Goal: Task Accomplishment & Management: Manage account settings

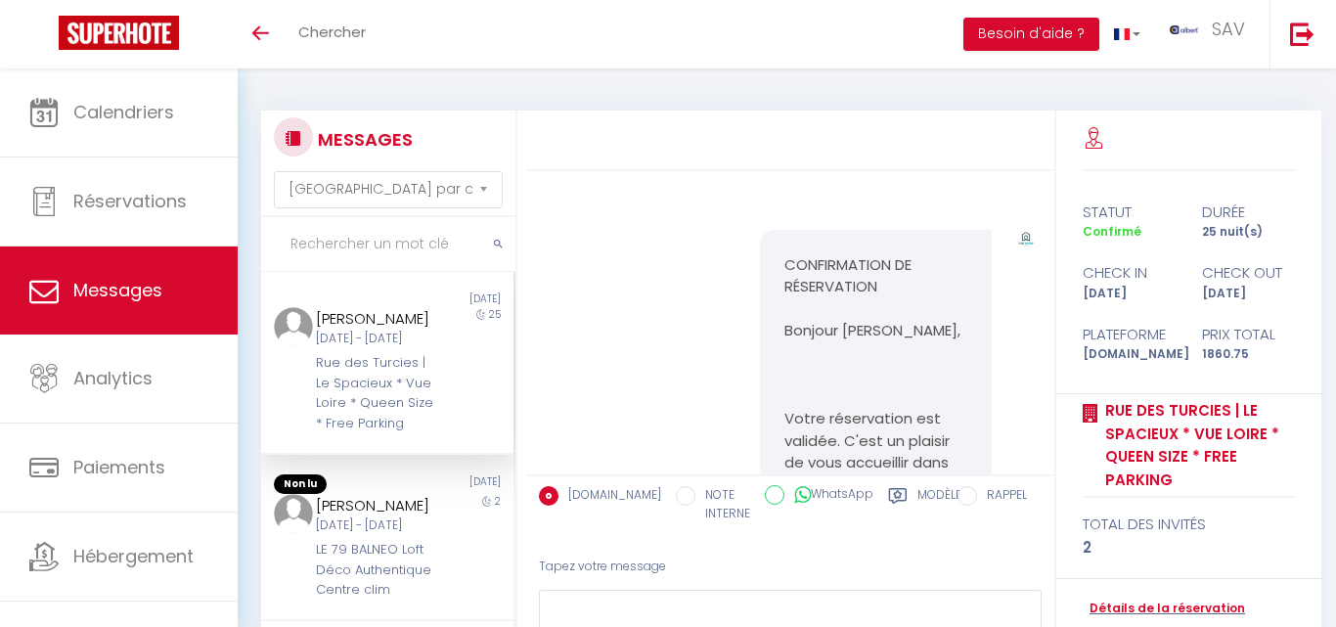
select select "message"
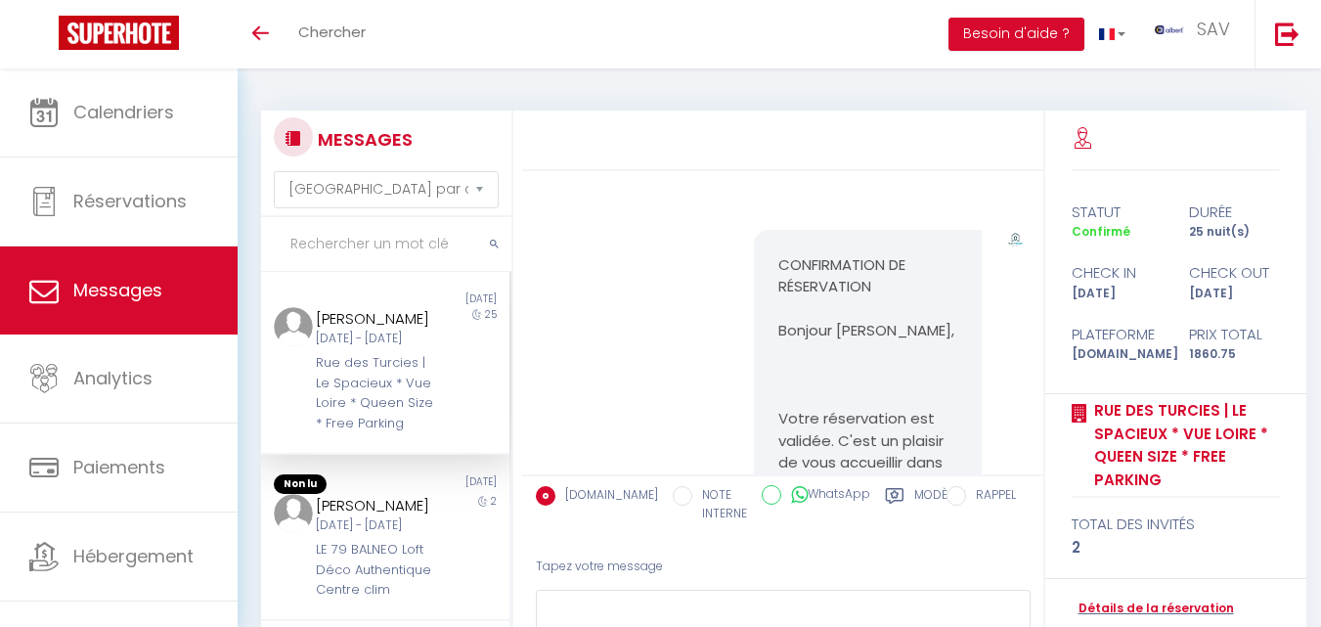
scroll to position [13738, 0]
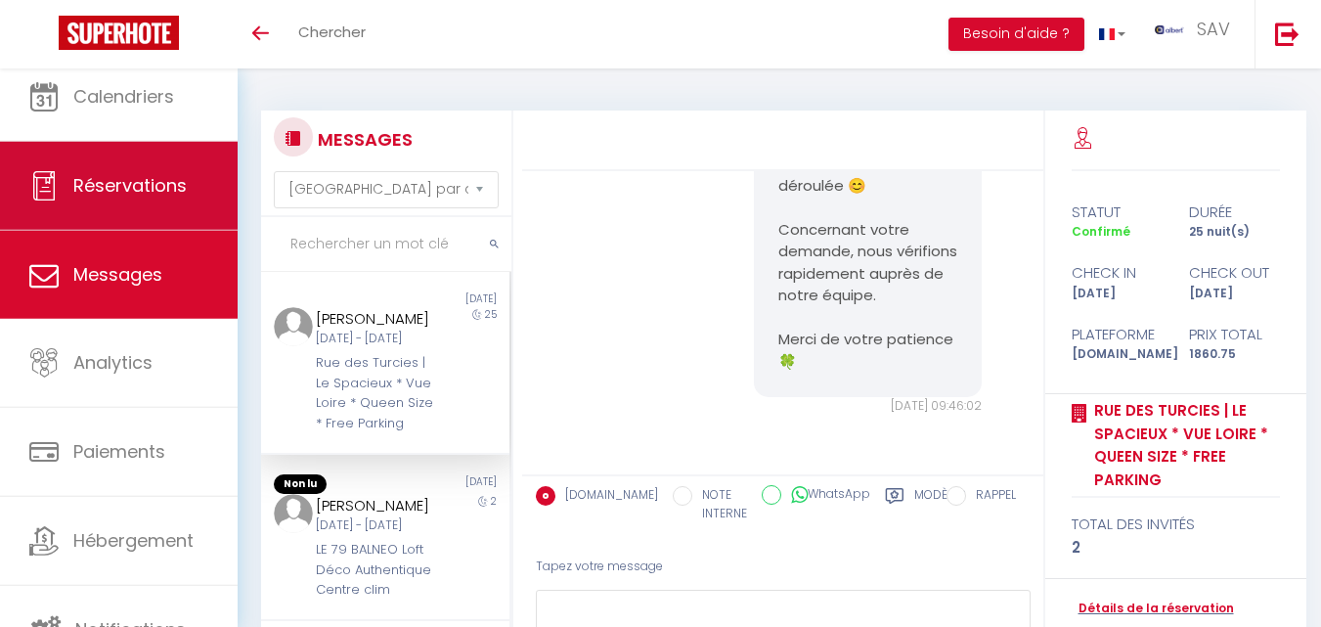
click at [176, 196] on span "Réservations" at bounding box center [129, 185] width 113 height 24
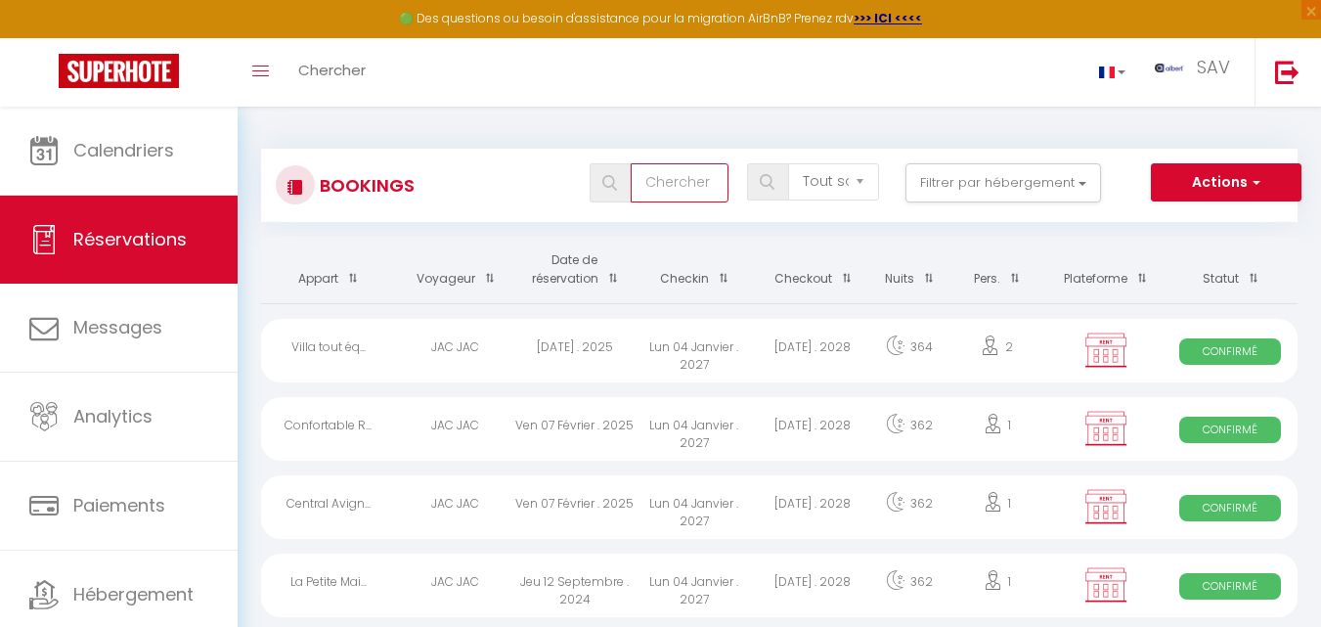
click at [667, 177] on input "text" at bounding box center [680, 182] width 98 height 39
type input "[PERSON_NAME]"
select select
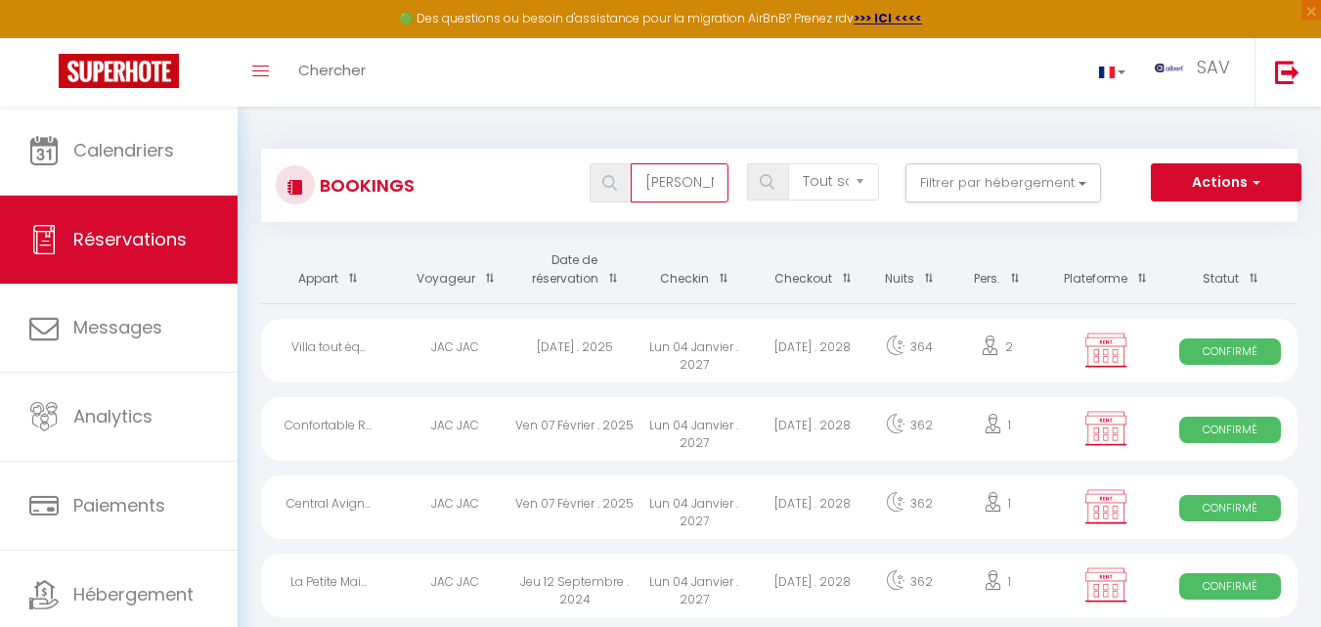
select select
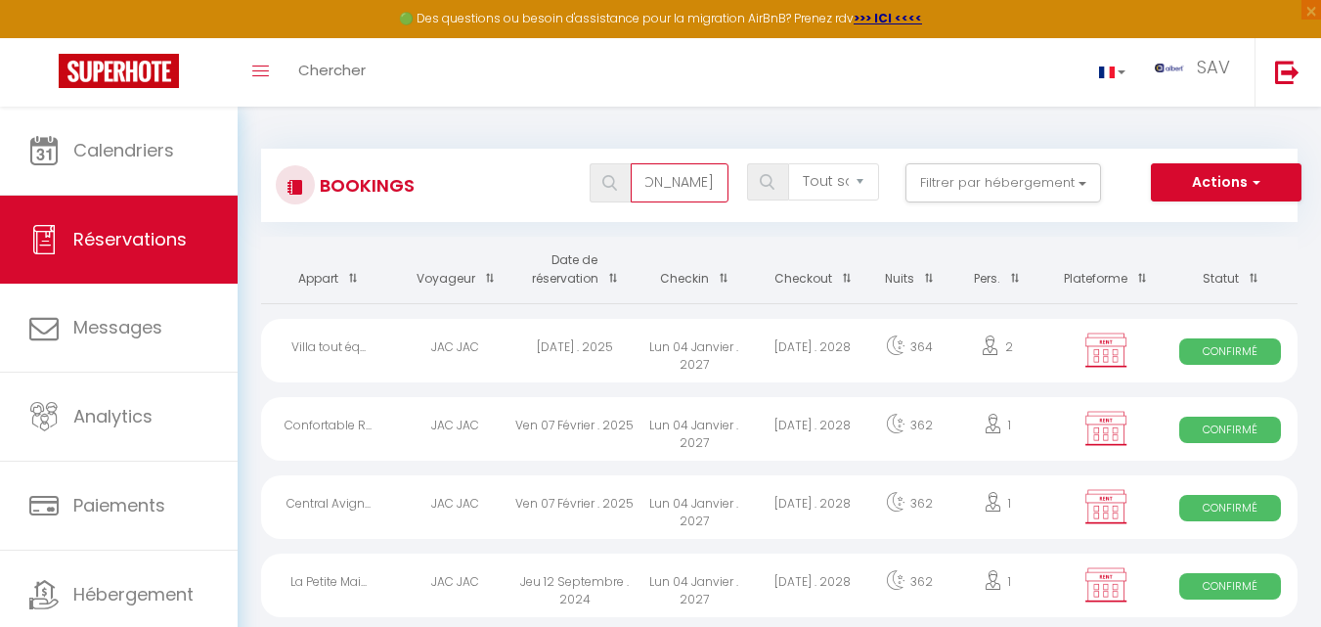
type input "[PERSON_NAME]"
click at [608, 197] on span at bounding box center [610, 182] width 41 height 39
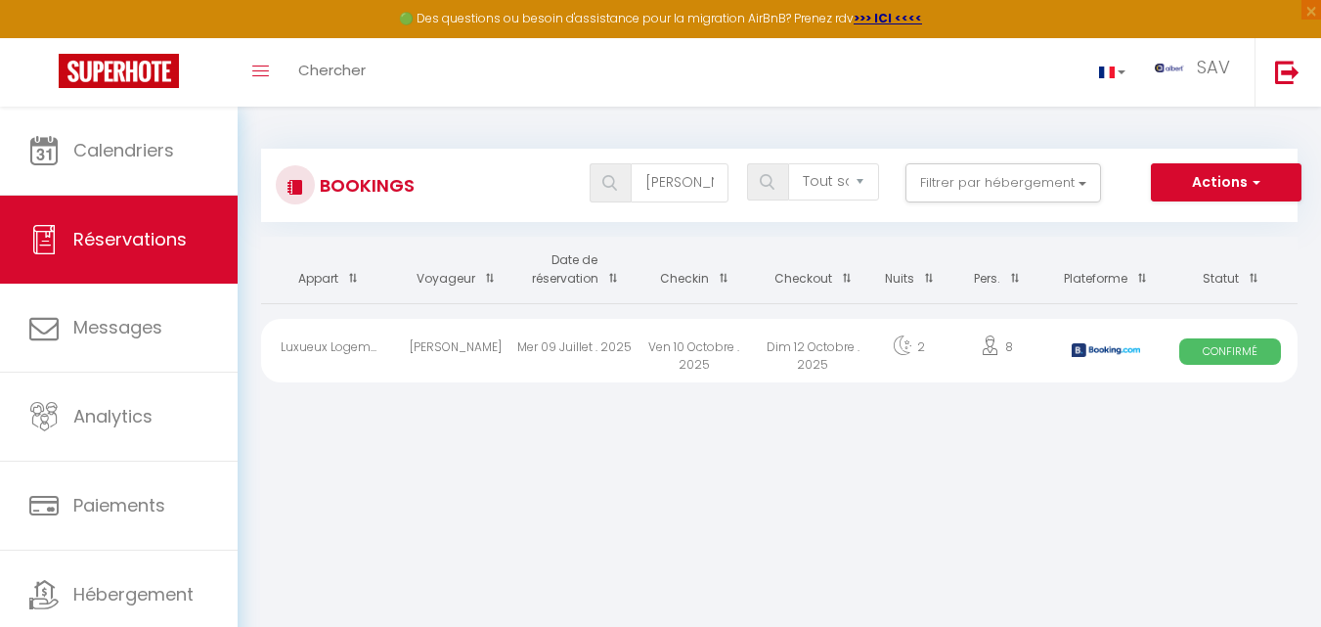
click at [696, 352] on div "Ven 10 Octobre . 2025" at bounding box center [694, 351] width 119 height 64
select select "OK"
select select "0"
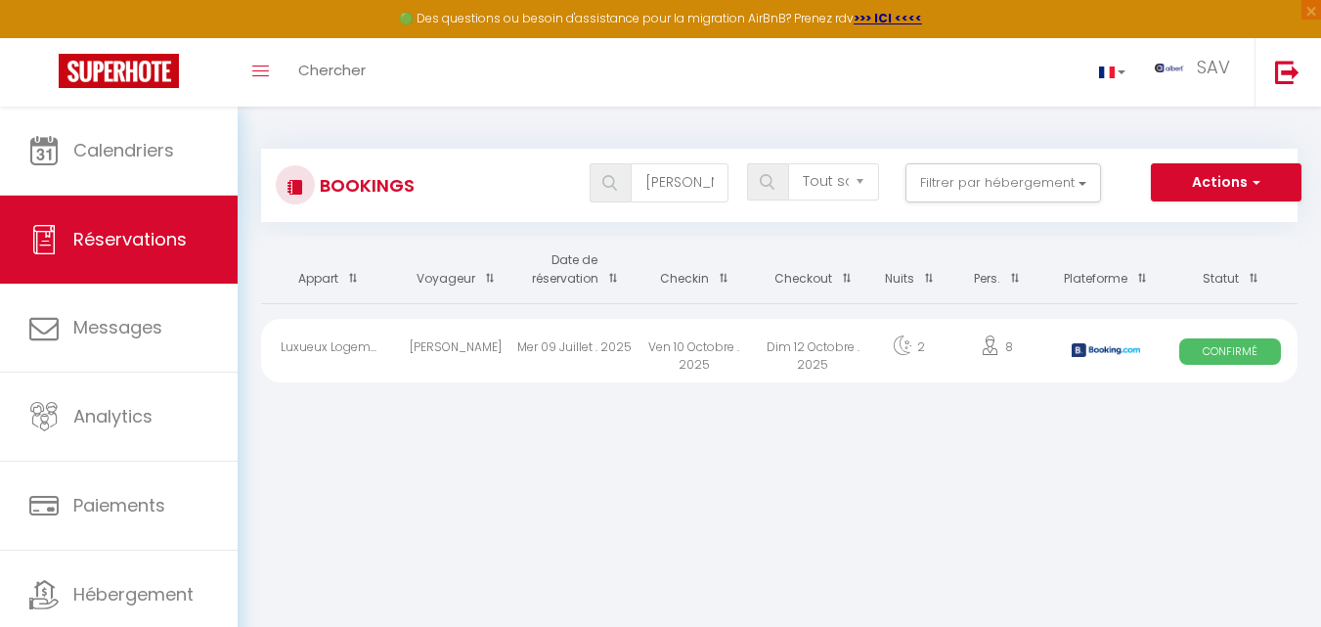
select select "1"
select select
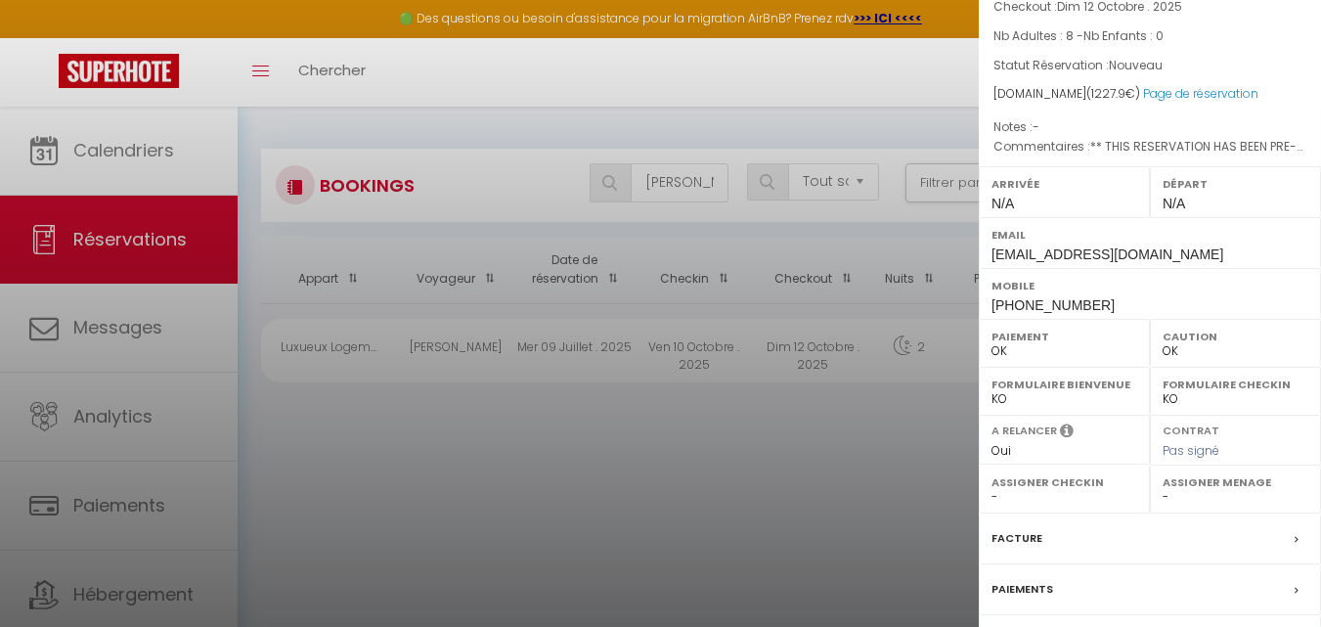
scroll to position [333, 0]
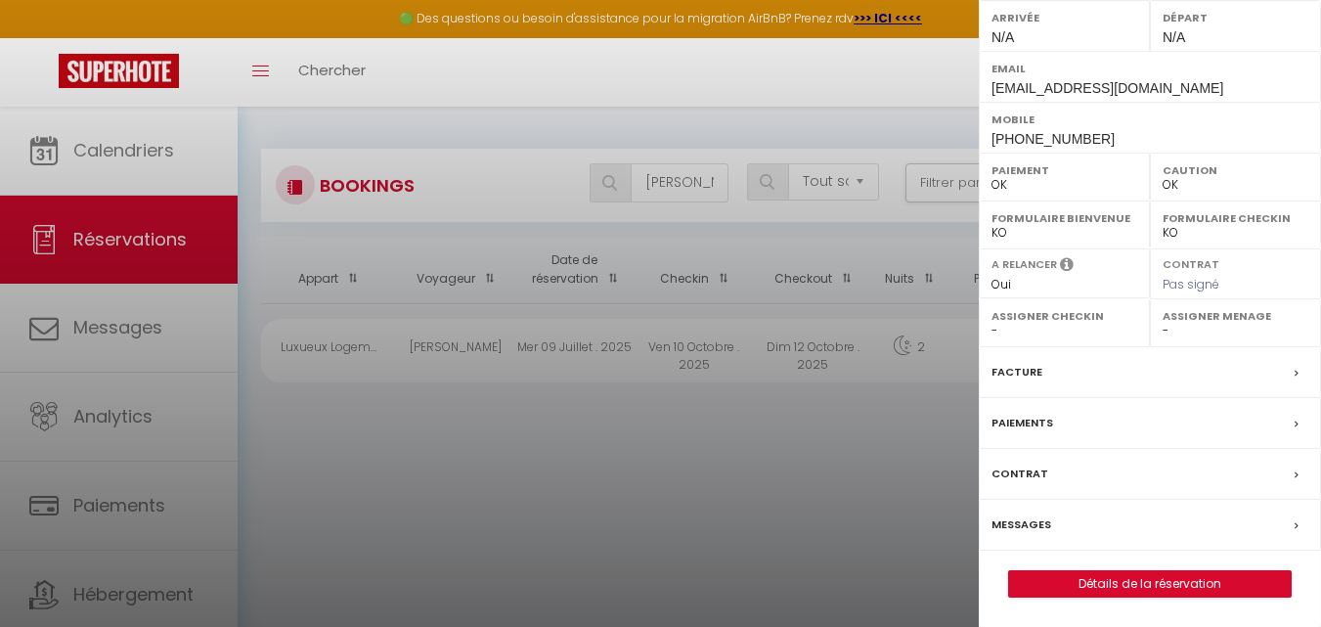
click at [1030, 520] on label "Messages" at bounding box center [1022, 524] width 60 height 21
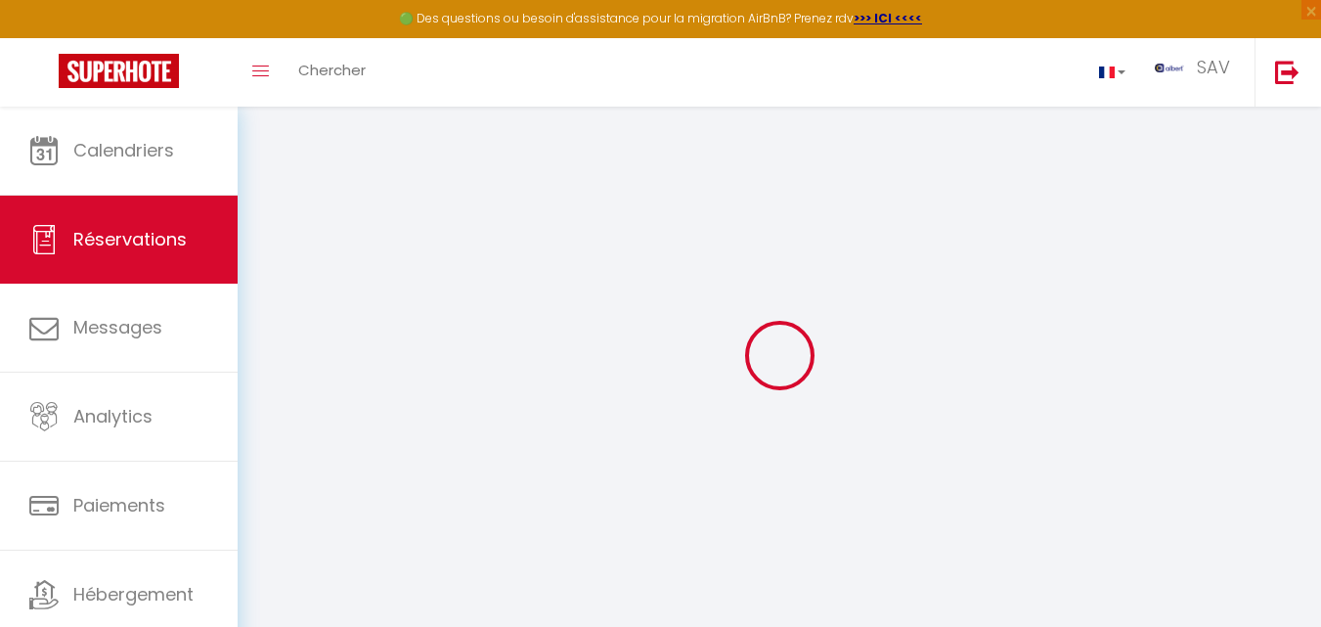
select select
checkbox input "false"
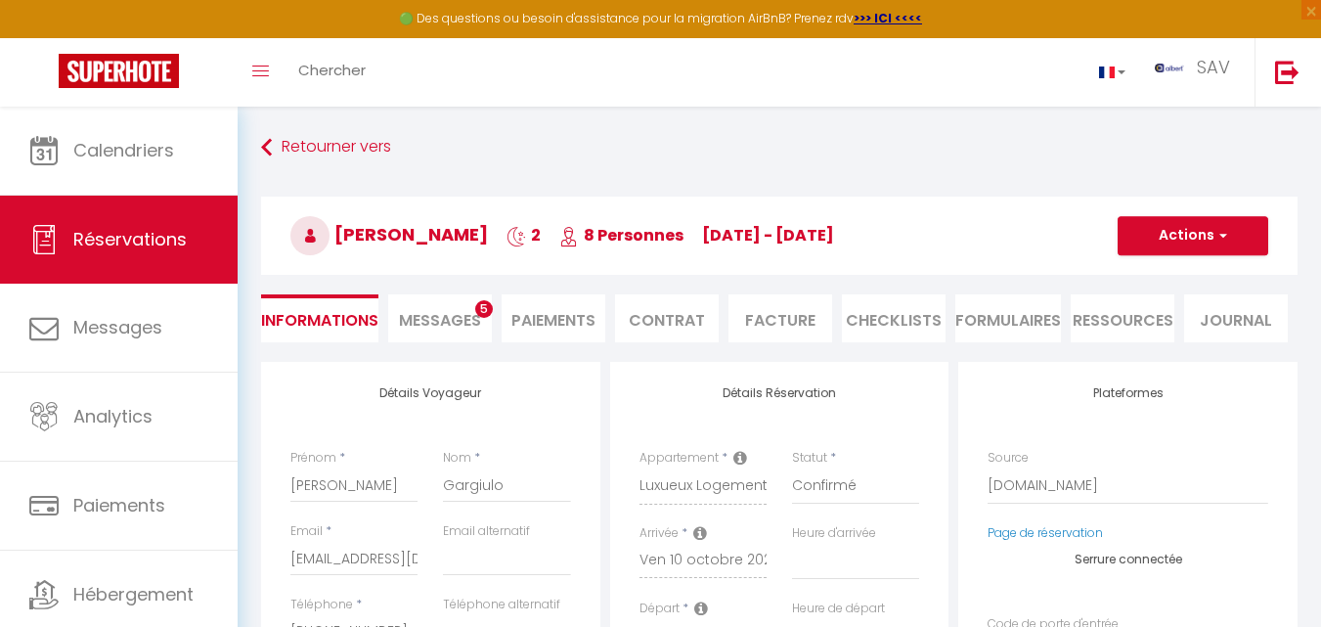
select select
checkbox input "false"
type textarea "** THIS RESERVATION HAS BEEN PRE-PAID ** Approximate time of arrival: between 1…"
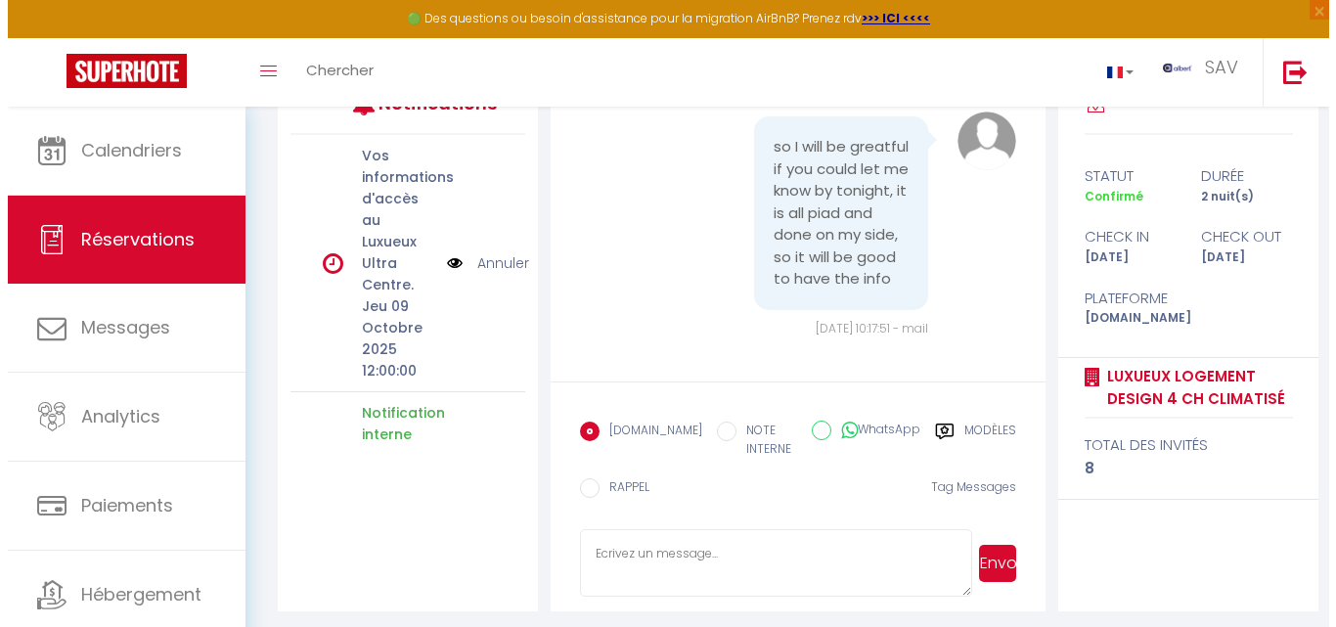
scroll to position [293, 0]
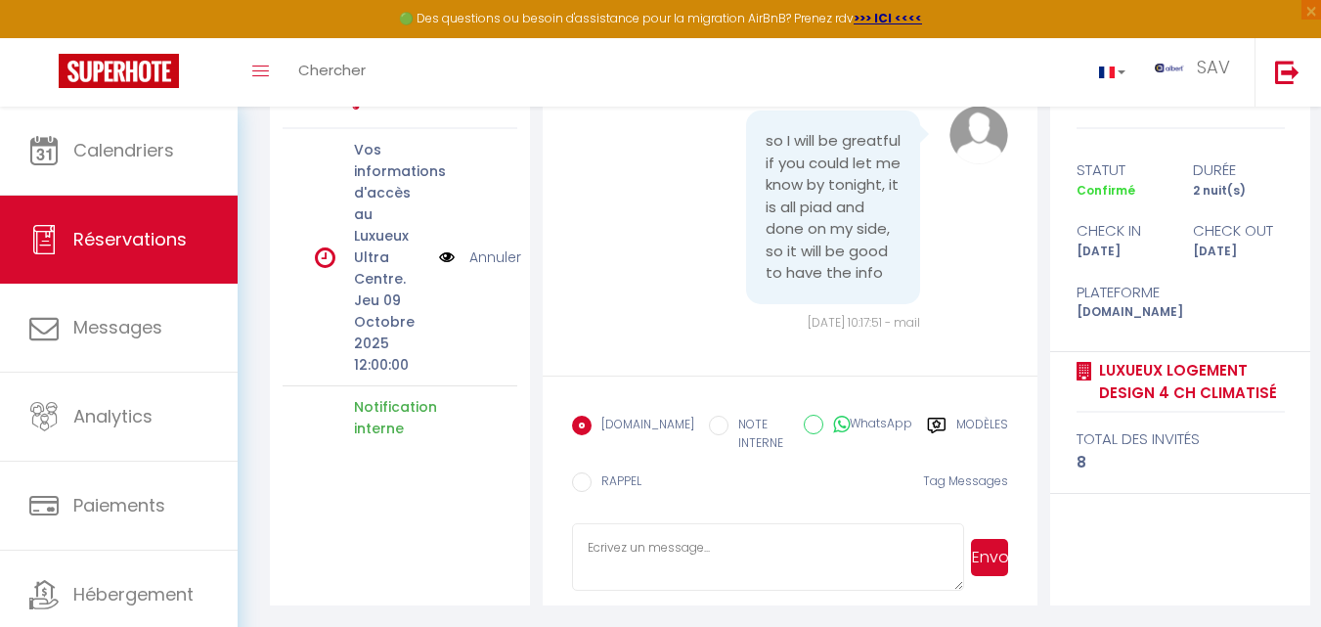
click at [439, 262] on img at bounding box center [447, 257] width 16 height 22
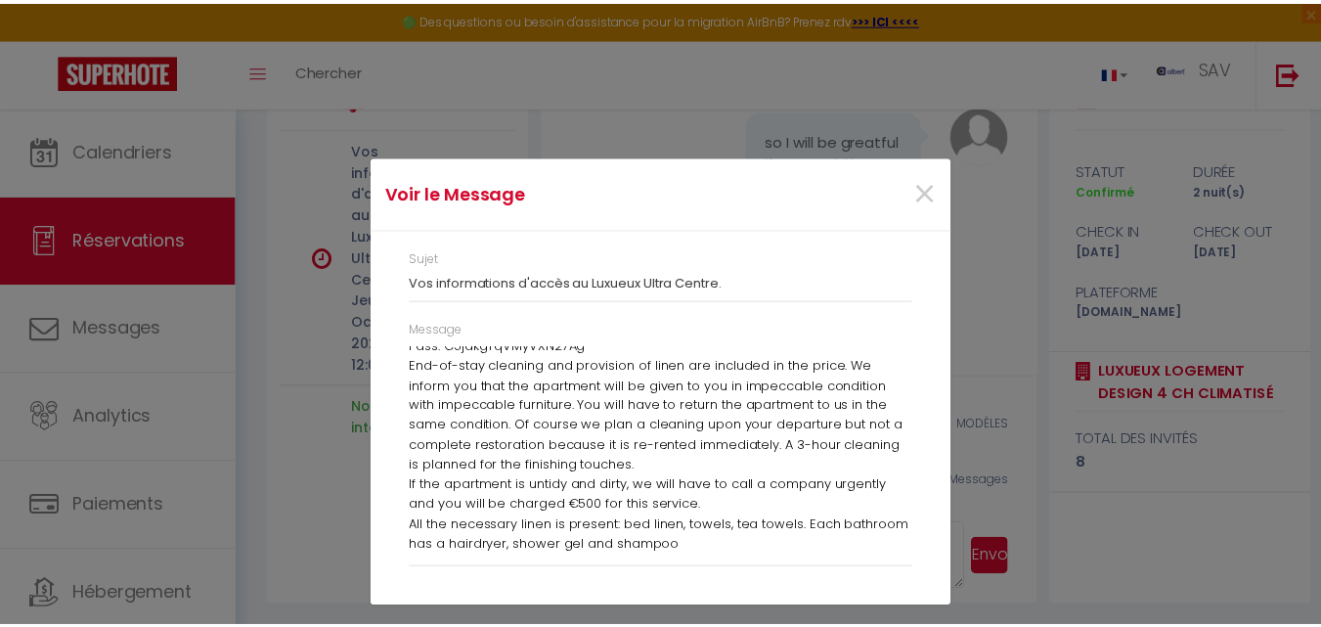
scroll to position [684, 0]
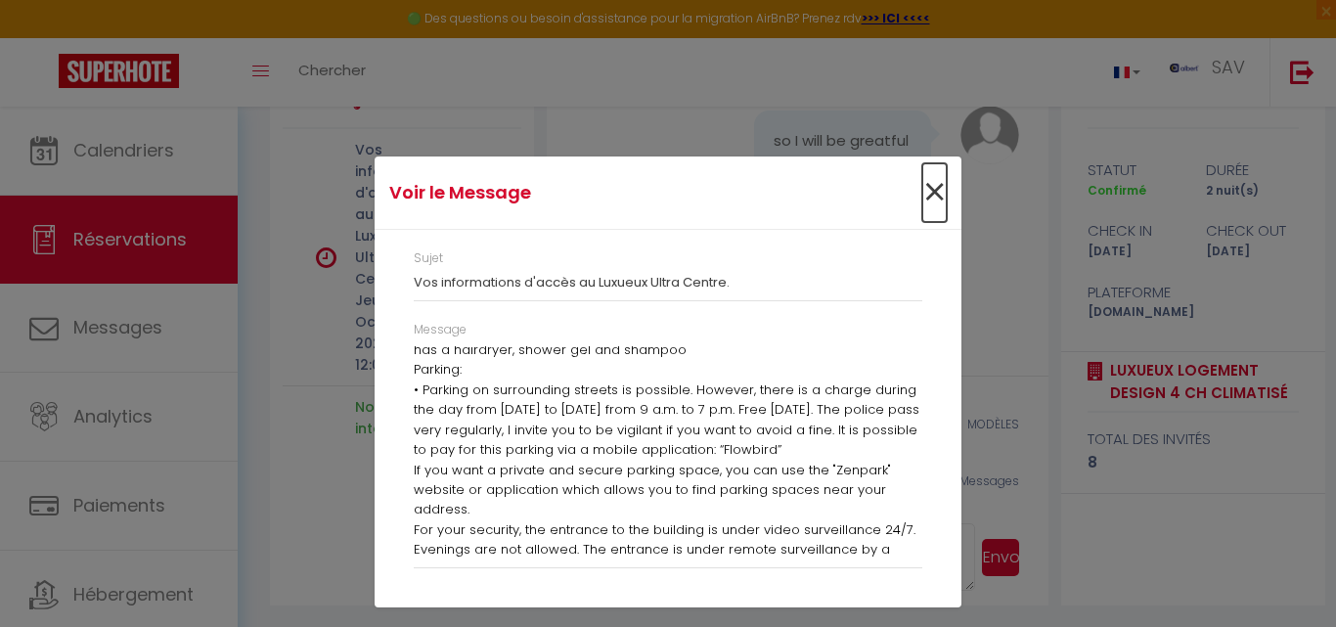
click at [935, 198] on span "×" at bounding box center [934, 192] width 24 height 59
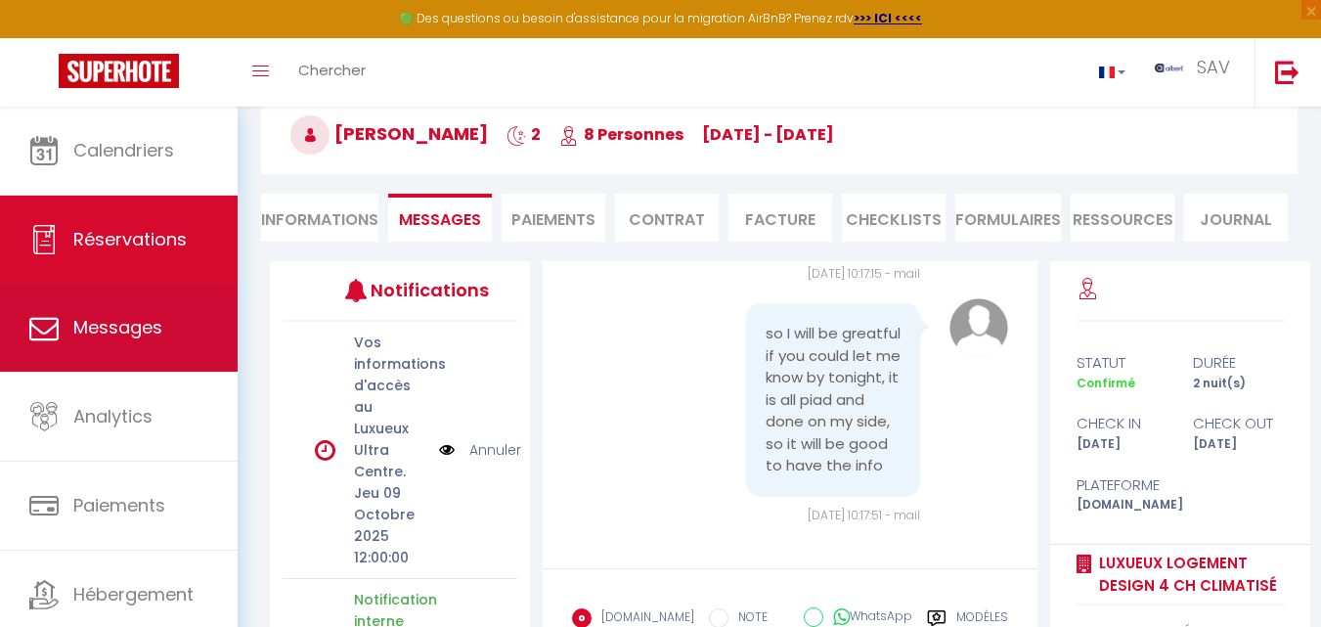
scroll to position [12993, 0]
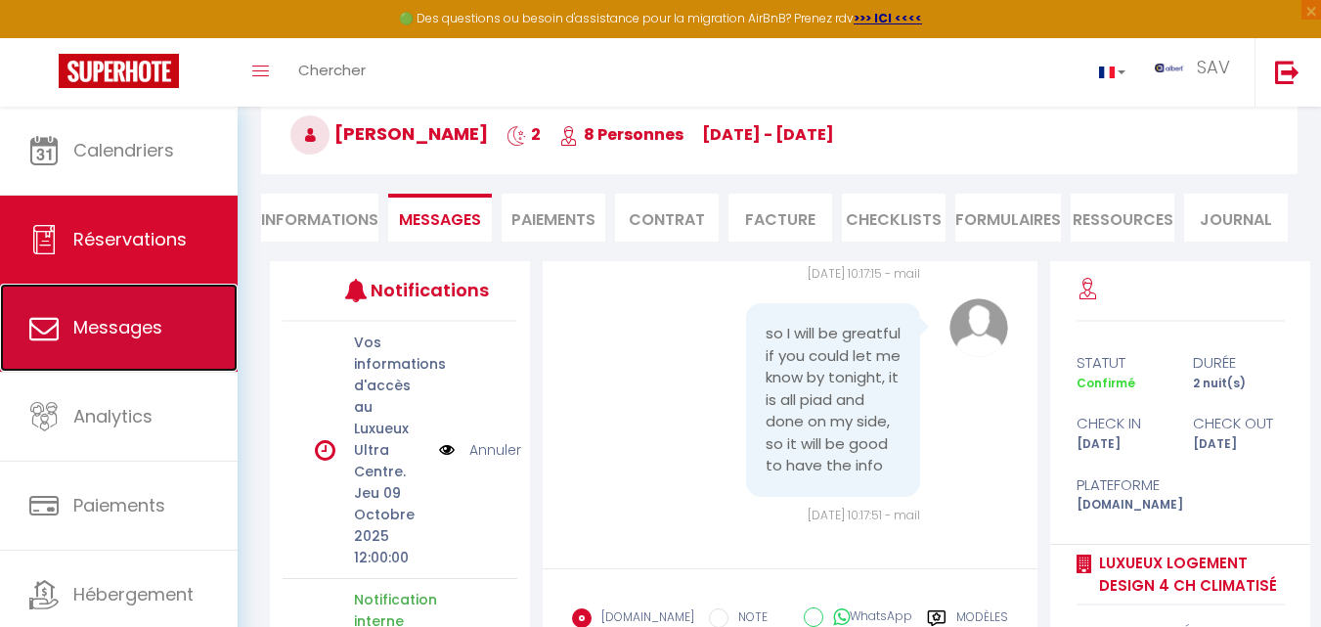
click at [143, 329] on span "Messages" at bounding box center [117, 327] width 89 height 24
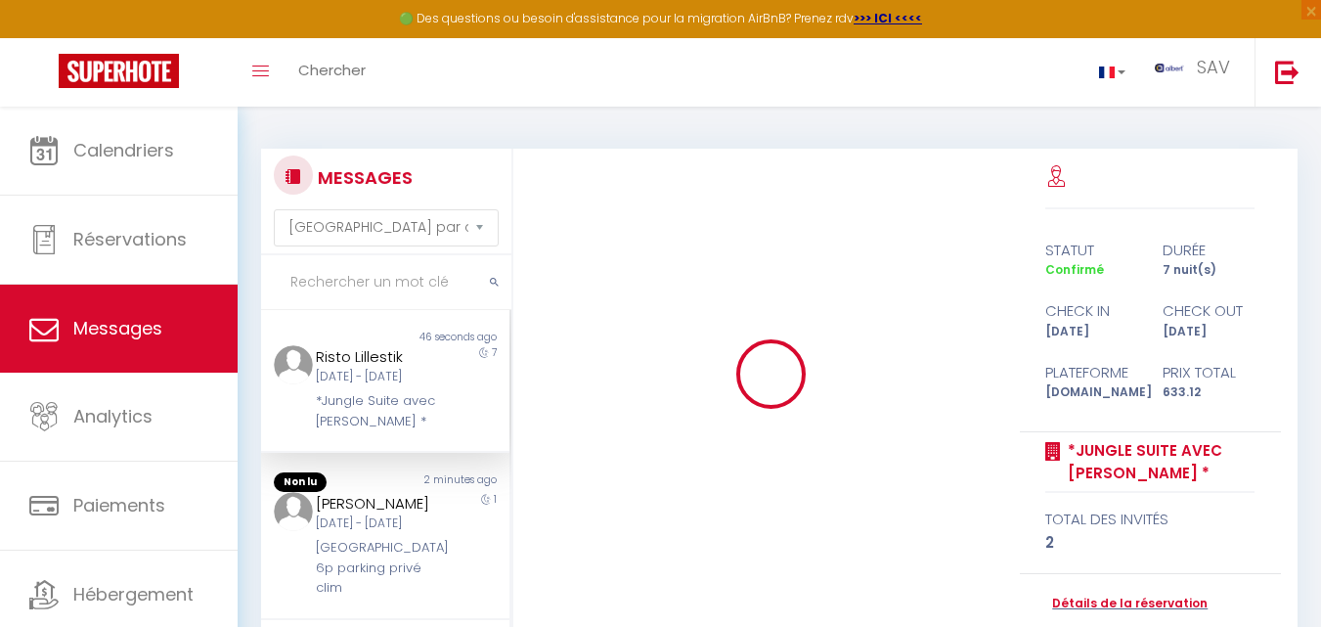
click at [360, 277] on input "text" at bounding box center [386, 282] width 250 height 55
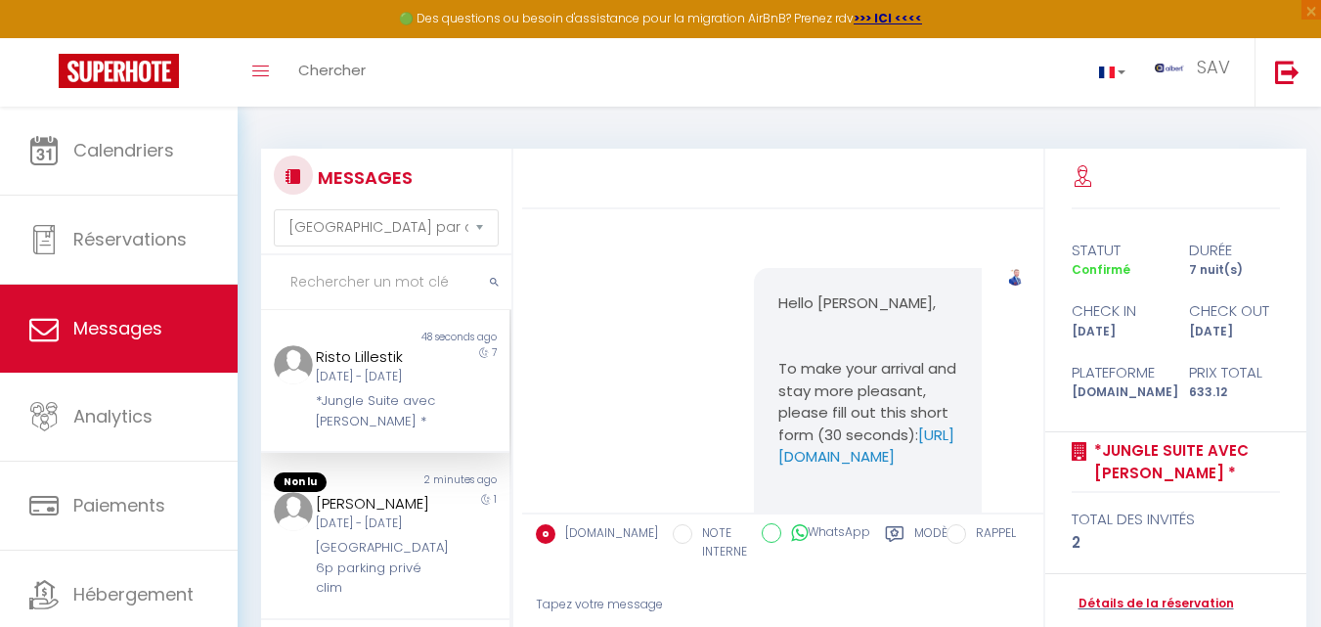
scroll to position [20026, 0]
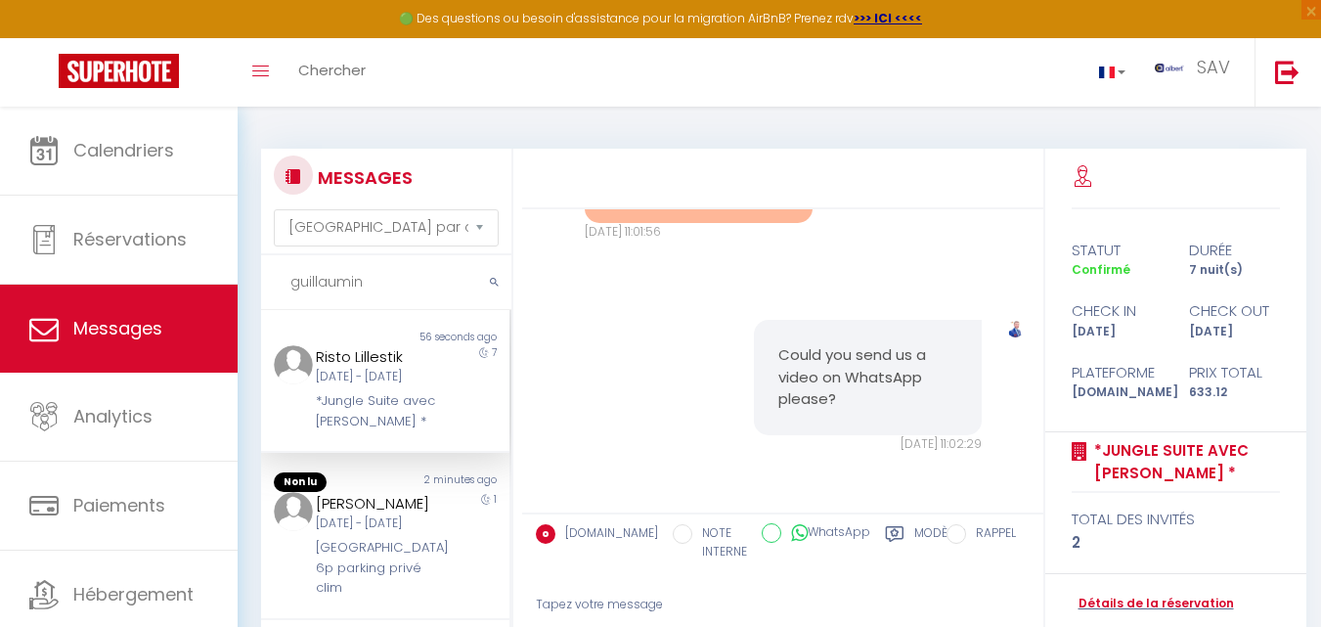
type input "guillaumin"
click at [501, 278] on button "submit" at bounding box center [494, 282] width 34 height 55
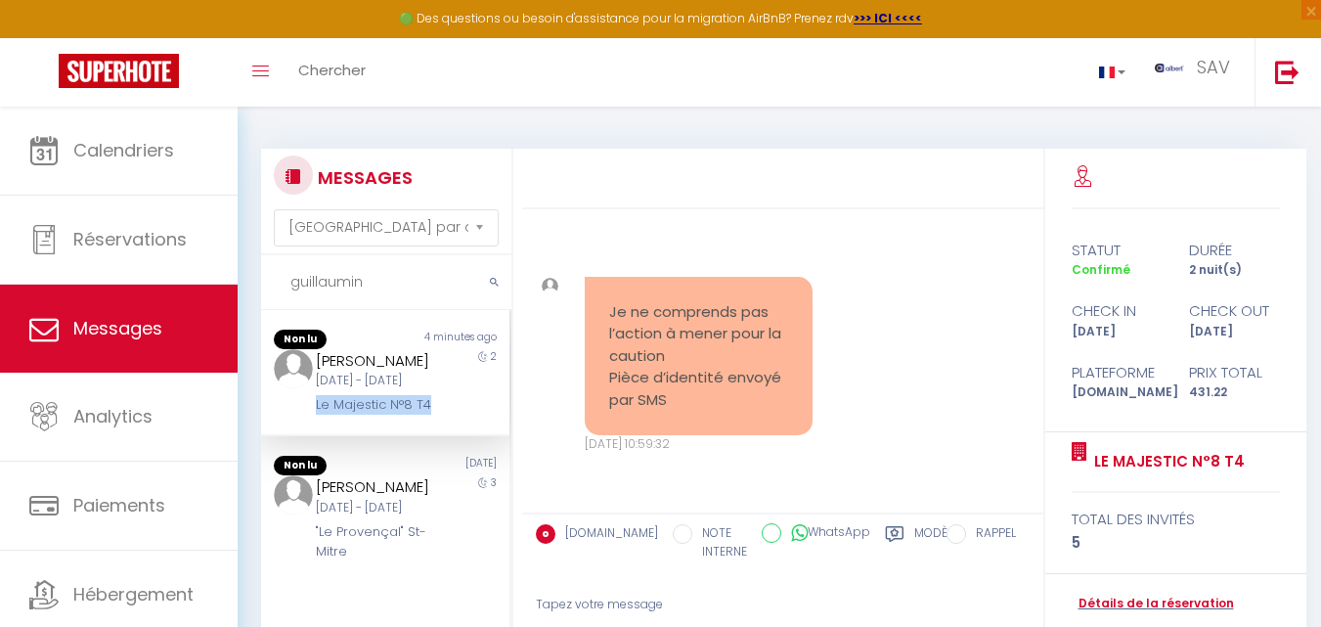
drag, startPoint x: 352, startPoint y: 467, endPoint x: 311, endPoint y: 446, distance: 46.4
click at [311, 416] on div "[PERSON_NAME] [DATE] - [DATE] Le Majestic N°8 T4" at bounding box center [374, 382] width 145 height 66
copy div "Le Majestic N°8 T4"
click at [380, 415] on div "Le Majestic N°8 T4" at bounding box center [375, 405] width 119 height 20
drag, startPoint x: 358, startPoint y: 467, endPoint x: 304, endPoint y: 449, distance: 56.9
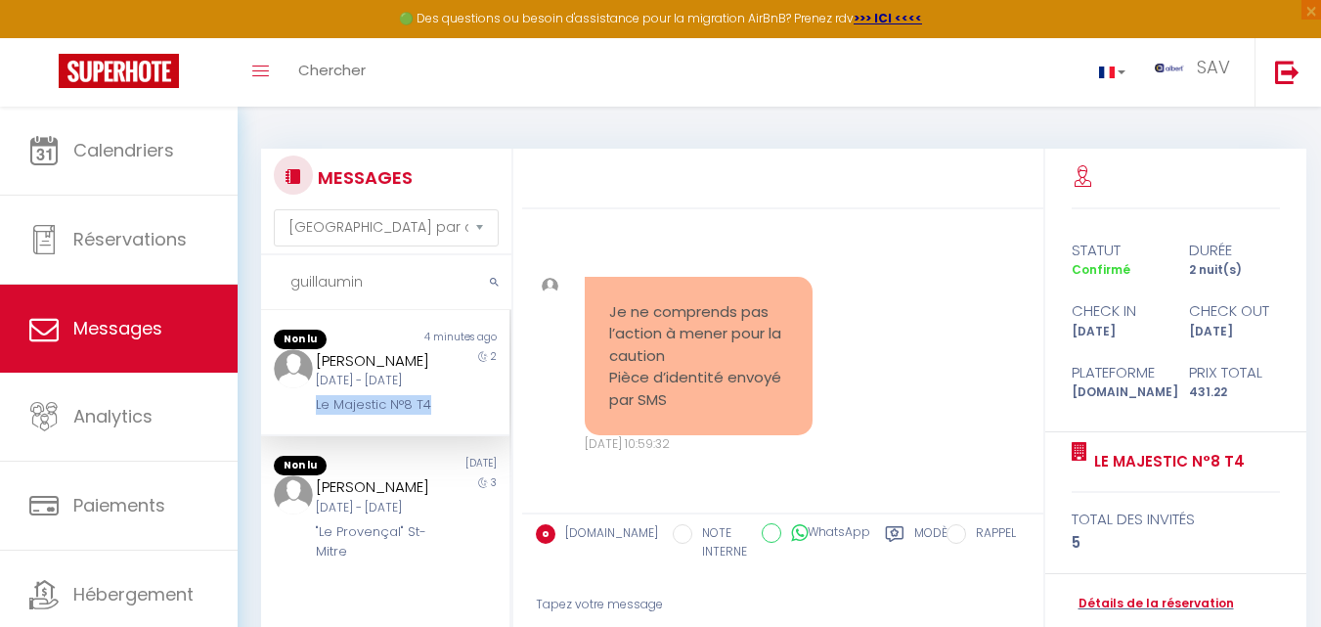
click at [304, 416] on div "[PERSON_NAME] [DATE] - [DATE] Le Majestic N°8 T4" at bounding box center [374, 382] width 145 height 66
copy div "Le Majestic N°8 T4"
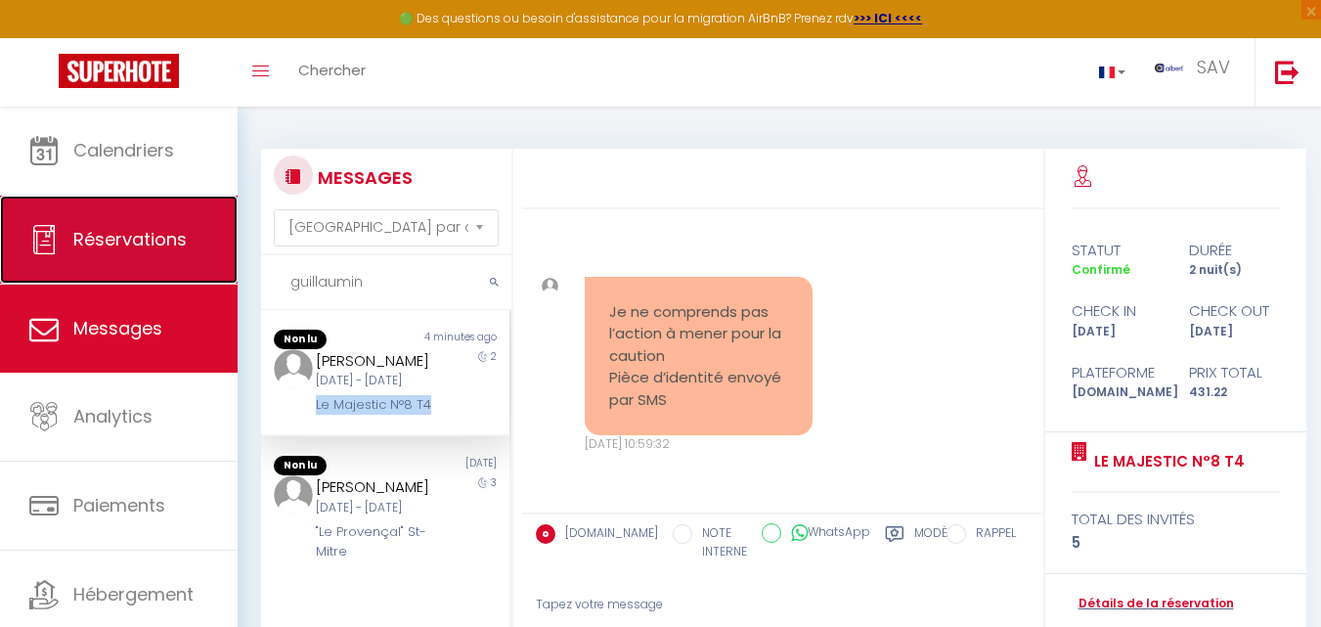
click at [129, 257] on link "Réservations" at bounding box center [119, 240] width 238 height 88
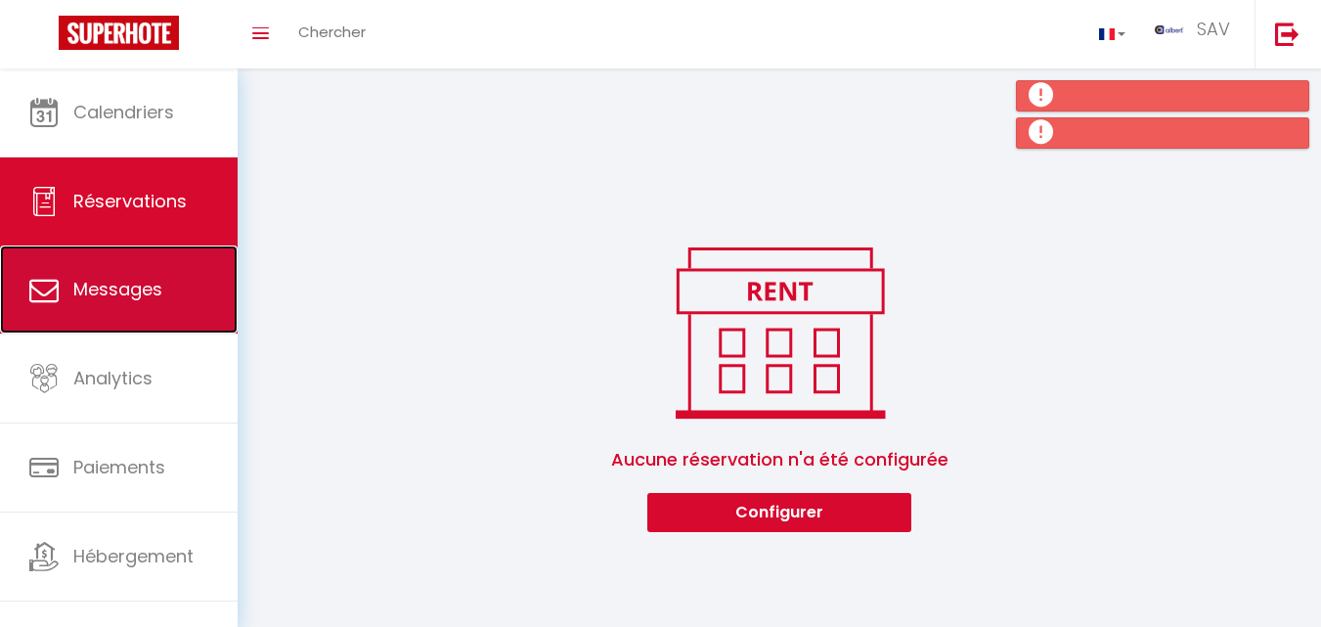
click at [157, 311] on link "Messages" at bounding box center [119, 289] width 238 height 88
select select "message"
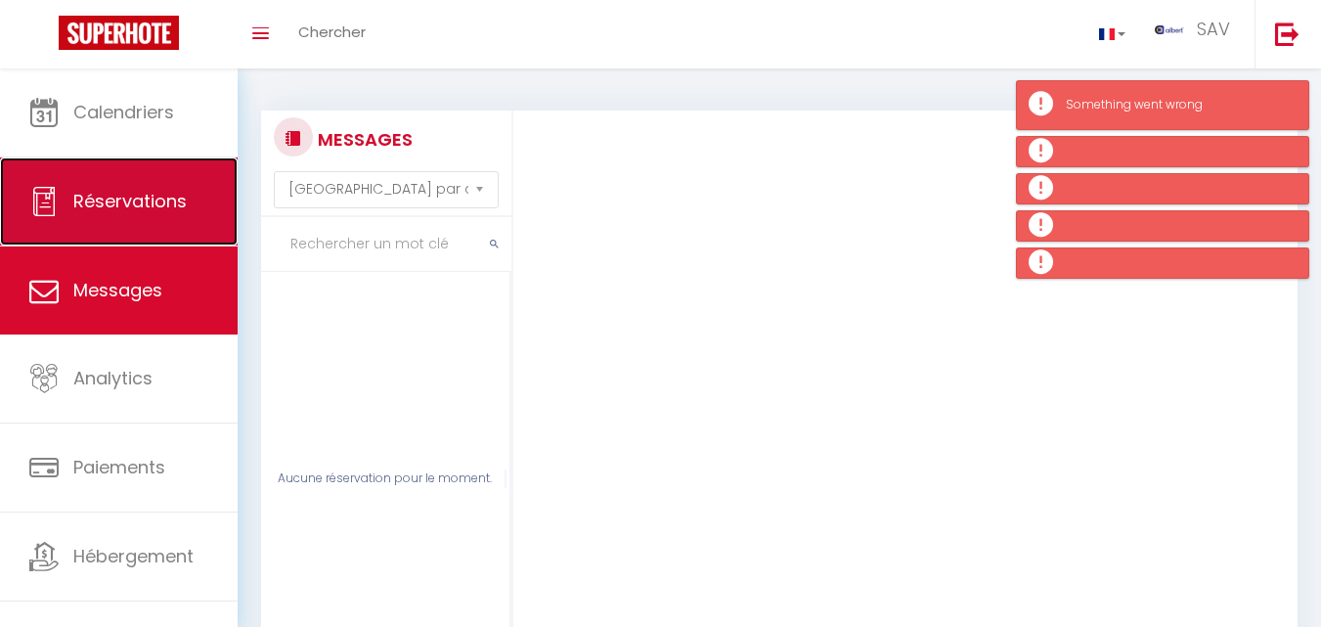
click at [186, 211] on link "Réservations" at bounding box center [119, 201] width 238 height 88
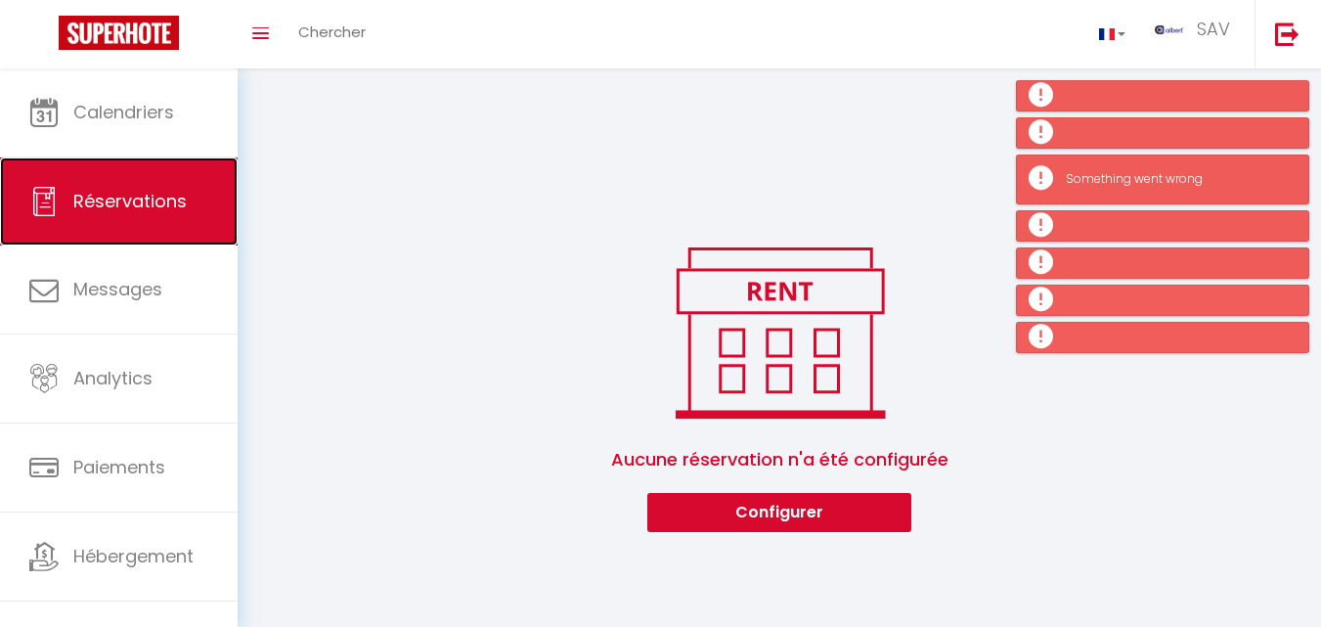
click at [171, 215] on link "Réservations" at bounding box center [119, 201] width 238 height 88
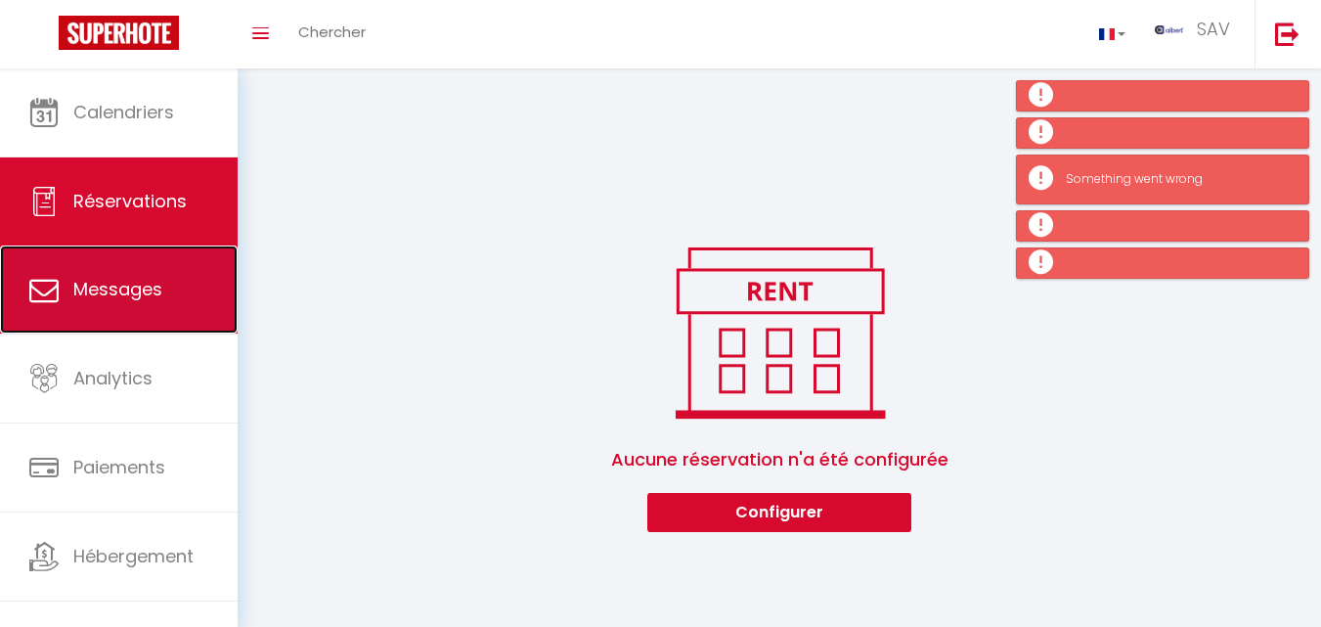
click at [154, 287] on span "Messages" at bounding box center [117, 289] width 89 height 24
select select "message"
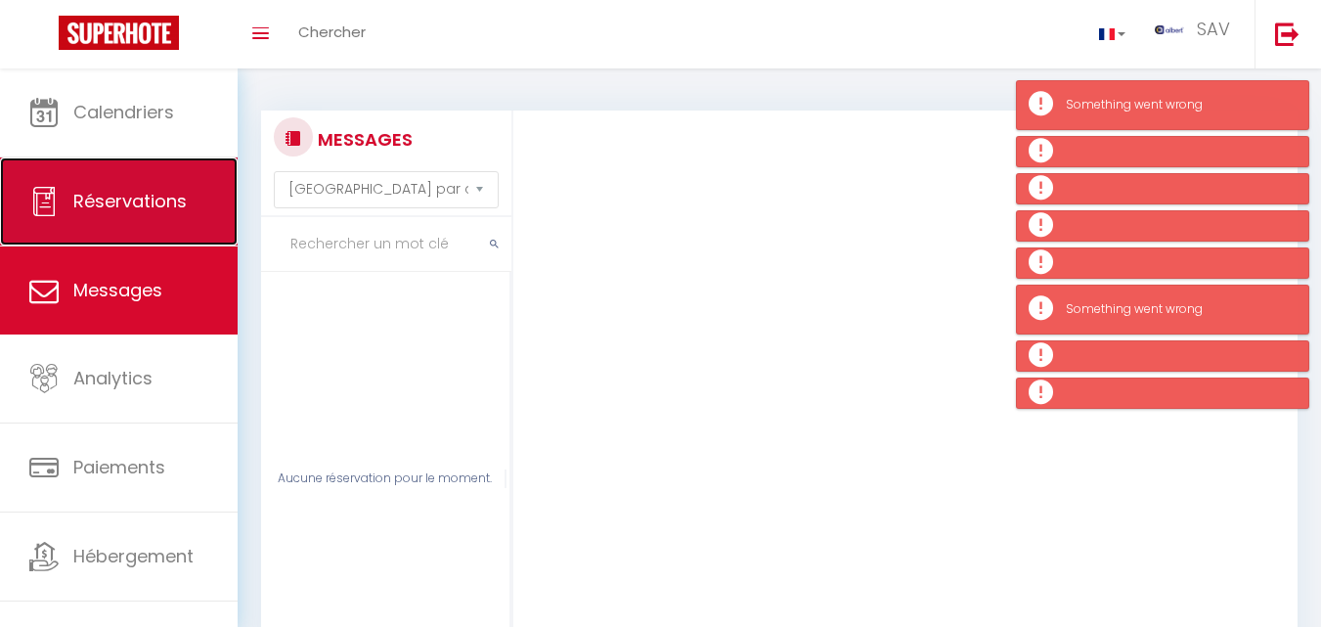
click at [159, 210] on span "Réservations" at bounding box center [129, 201] width 113 height 24
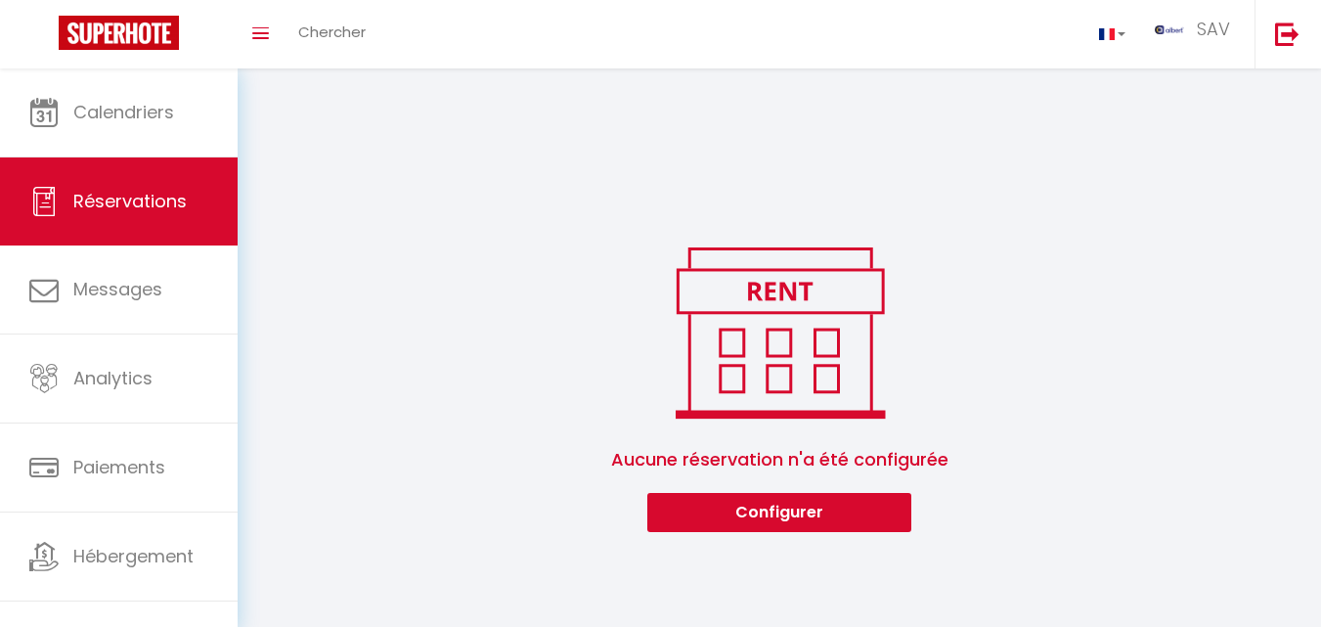
click at [373, 280] on div "Aucune réservation n'a été configurée Configurer" at bounding box center [779, 385] width 1037 height 293
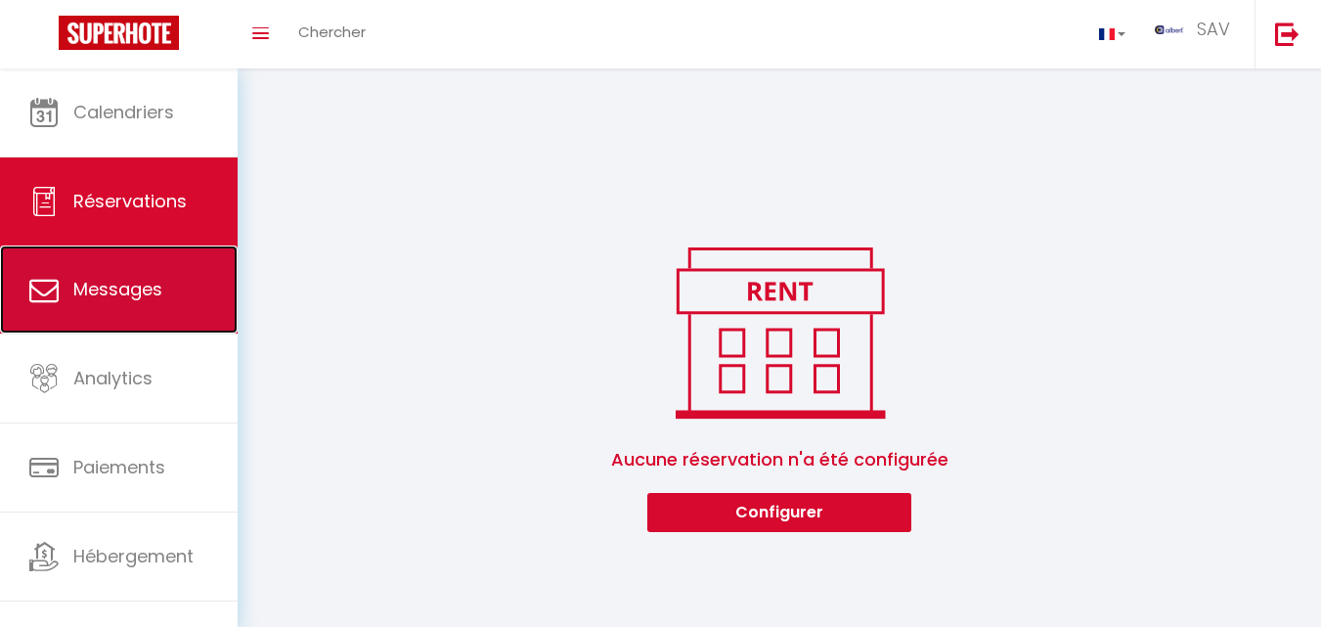
click at [177, 275] on link "Messages" at bounding box center [119, 289] width 238 height 88
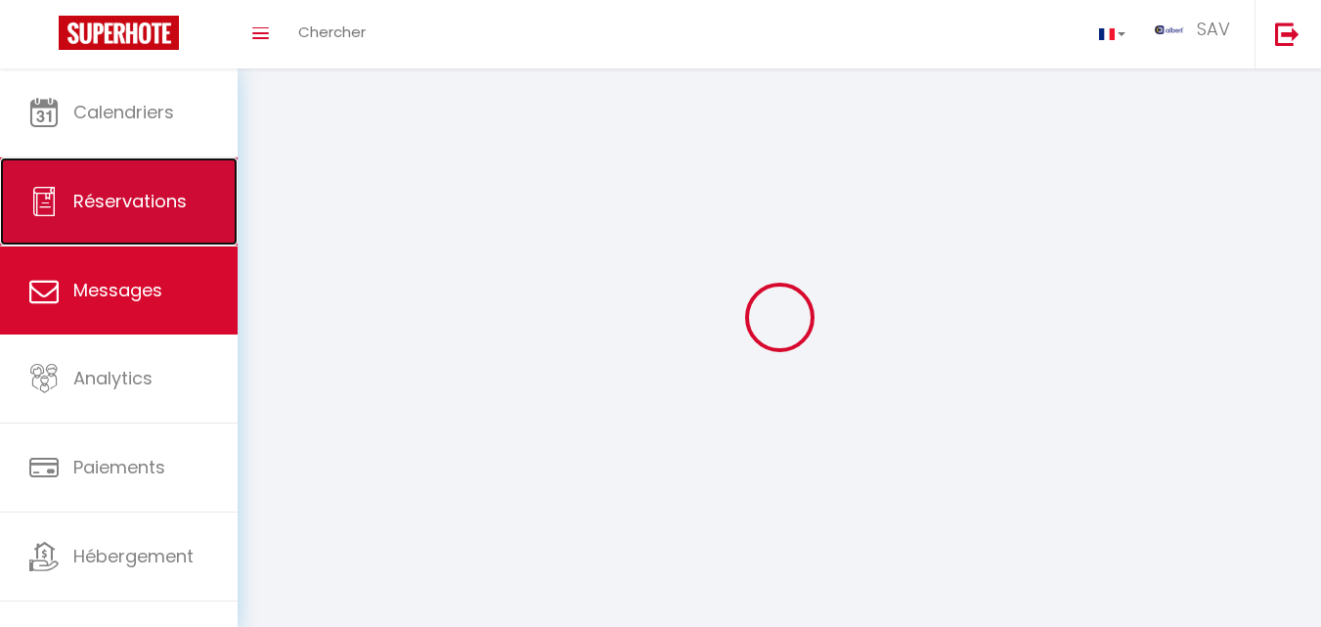
click at [179, 196] on span "Réservations" at bounding box center [129, 201] width 113 height 24
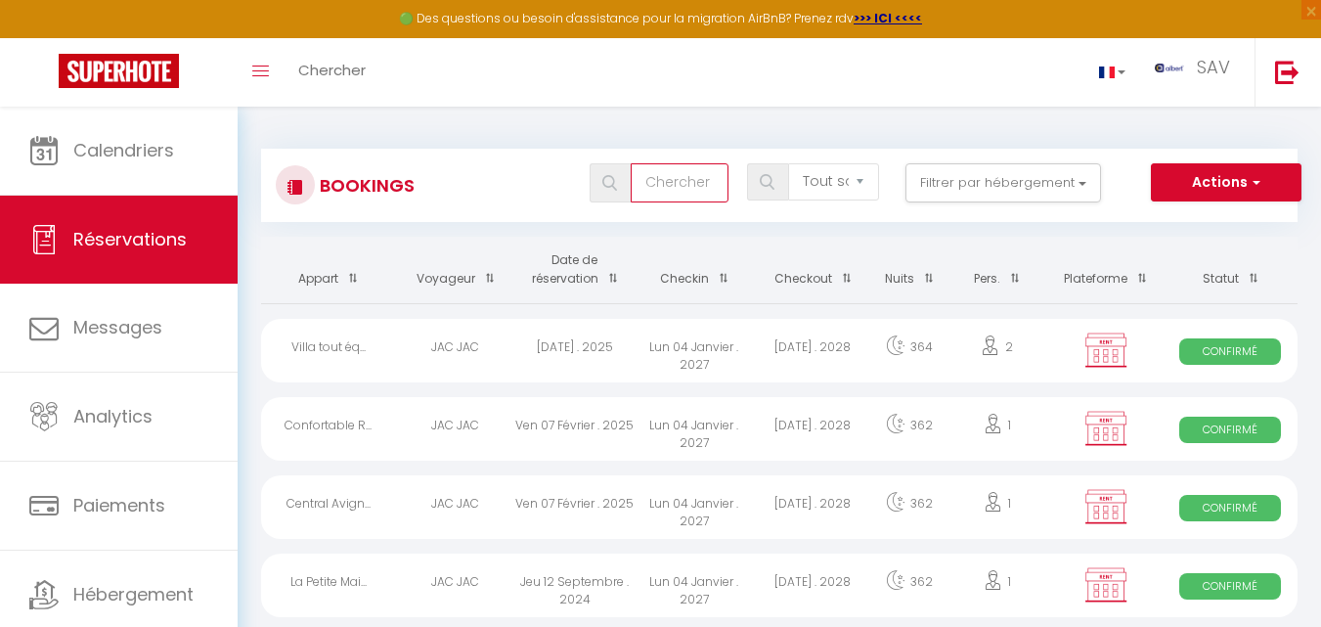
click at [691, 182] on input "text" at bounding box center [680, 182] width 98 height 39
type input "[PERSON_NAME]"
click at [614, 190] on img at bounding box center [609, 183] width 15 height 16
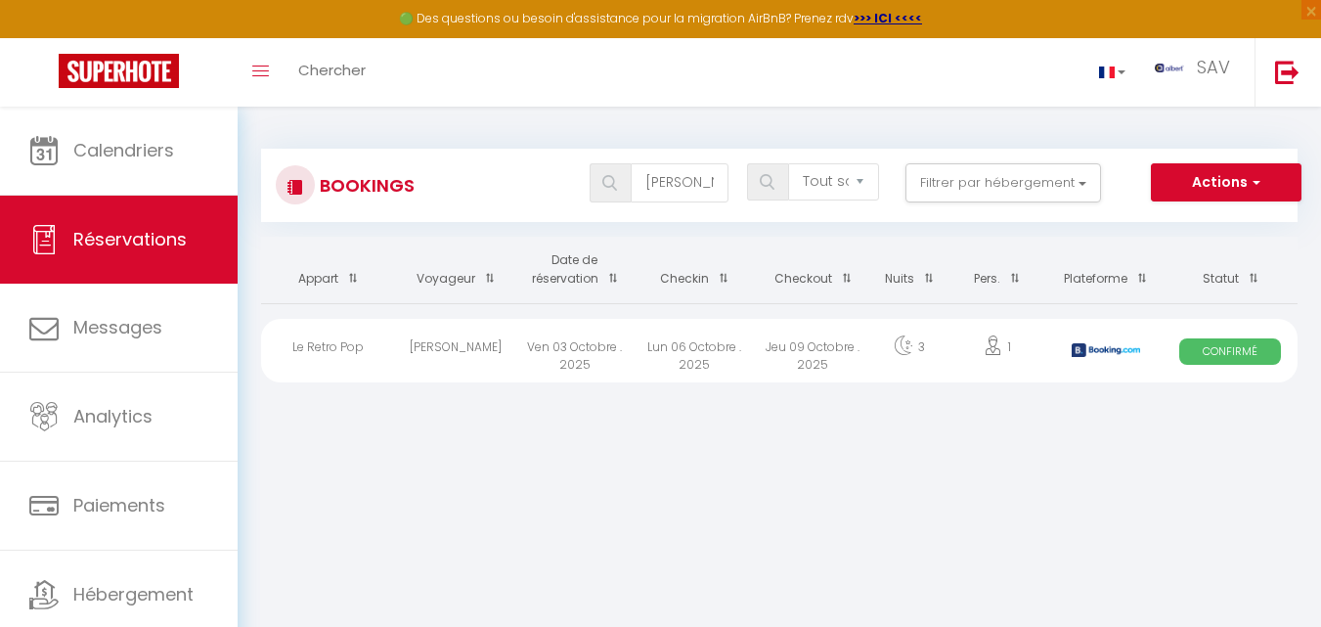
drag, startPoint x: 683, startPoint y: 340, endPoint x: 812, endPoint y: 349, distance: 129.4
click at [683, 340] on div "Lun 06 Octobre . 2025" at bounding box center [694, 351] width 119 height 64
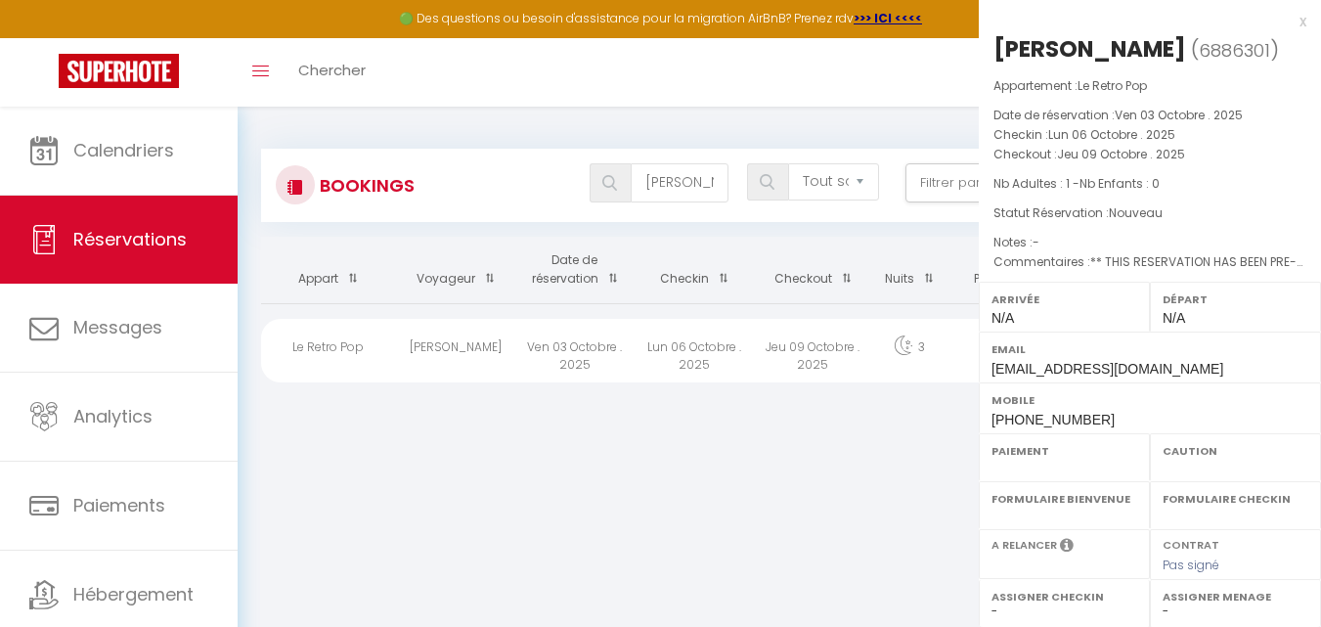
select select "OK"
select select "0"
select select "1"
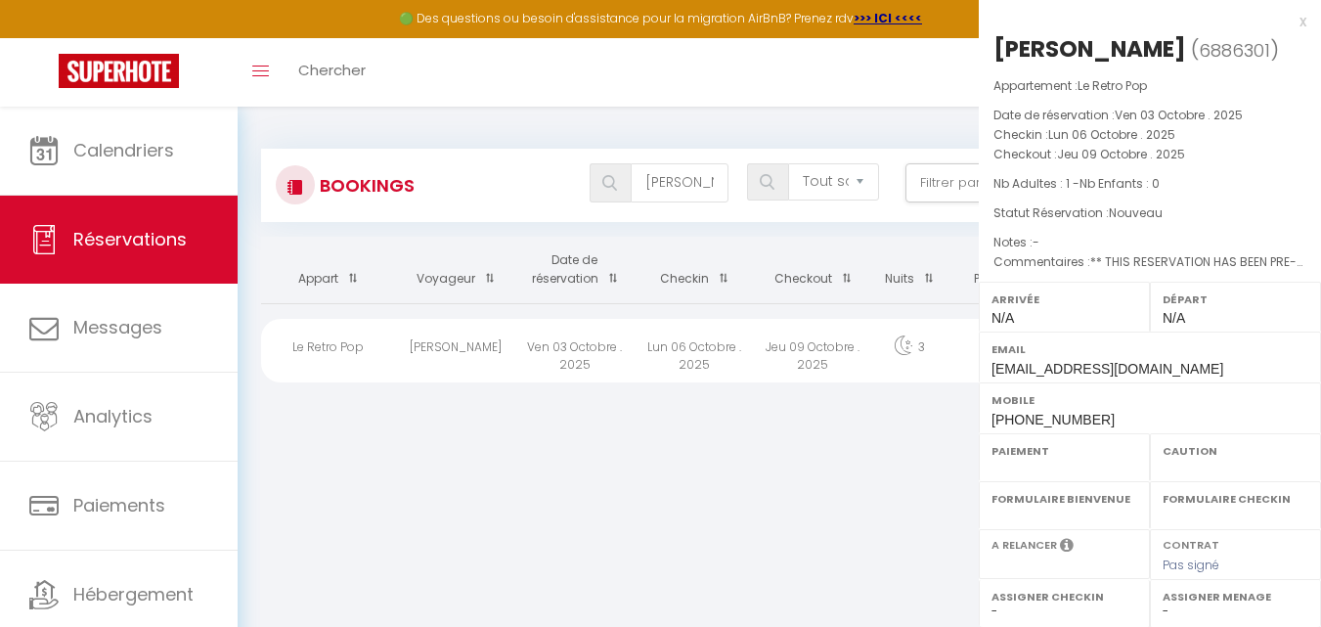
select select
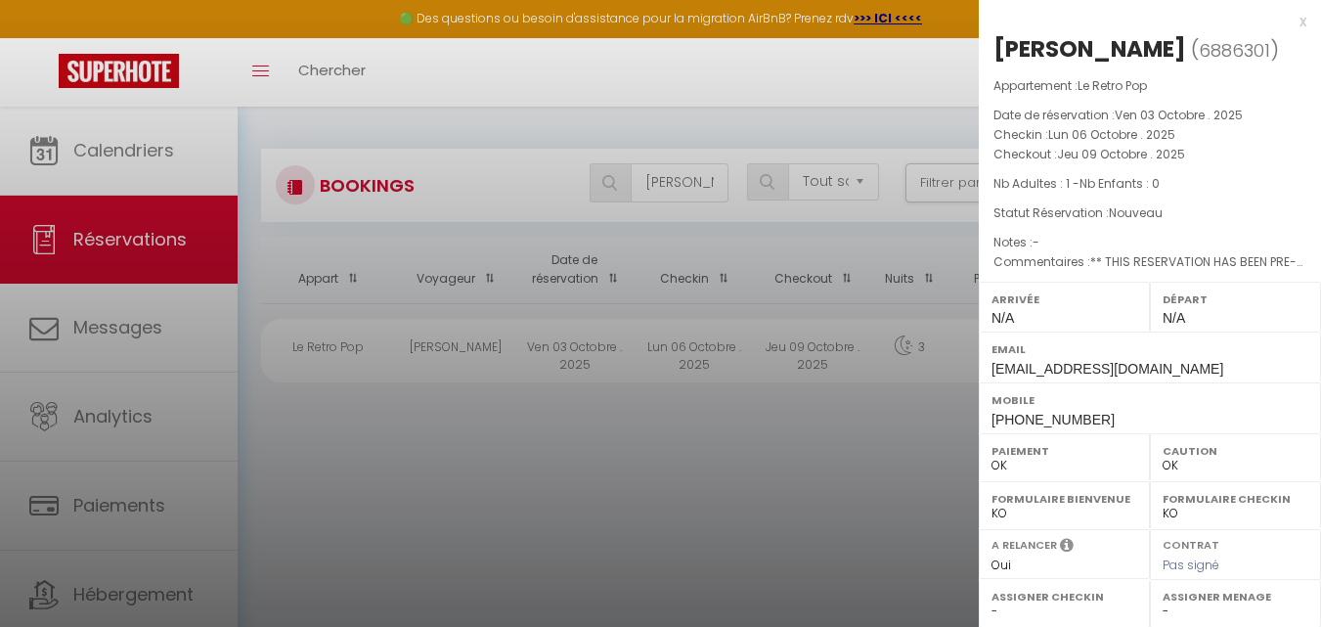
click at [812, 347] on div at bounding box center [660, 313] width 1321 height 627
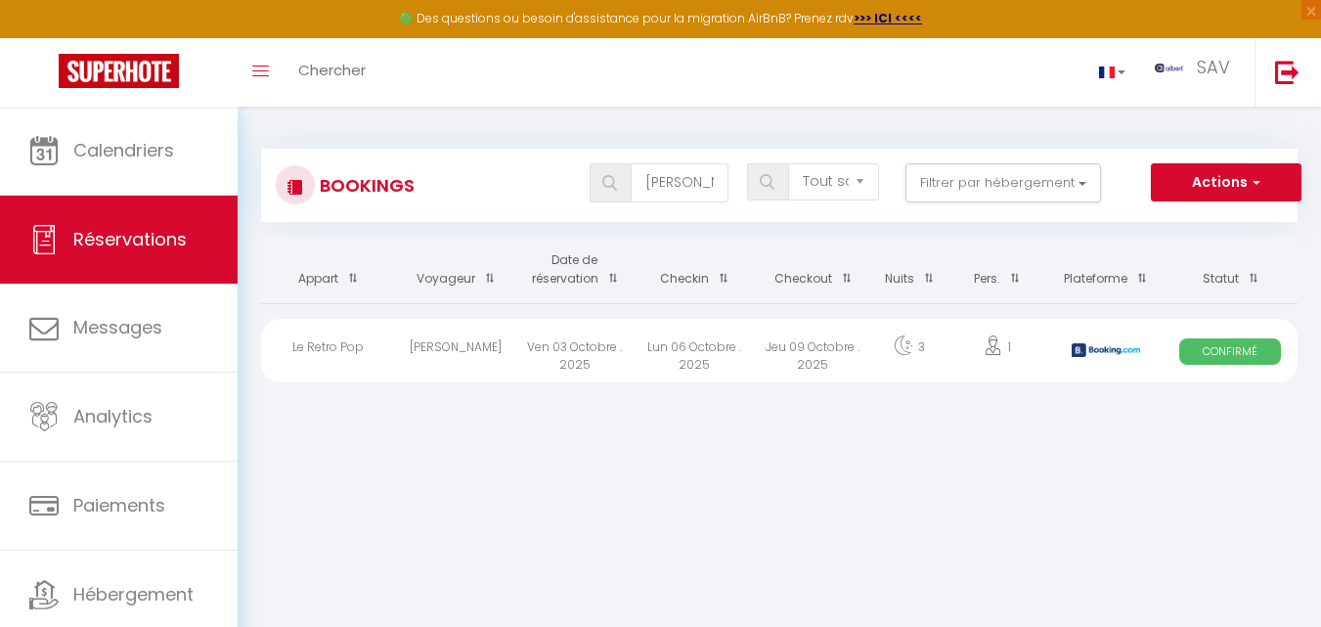
click at [807, 349] on div "Jeu 09 Octobre . 2025" at bounding box center [813, 351] width 119 height 64
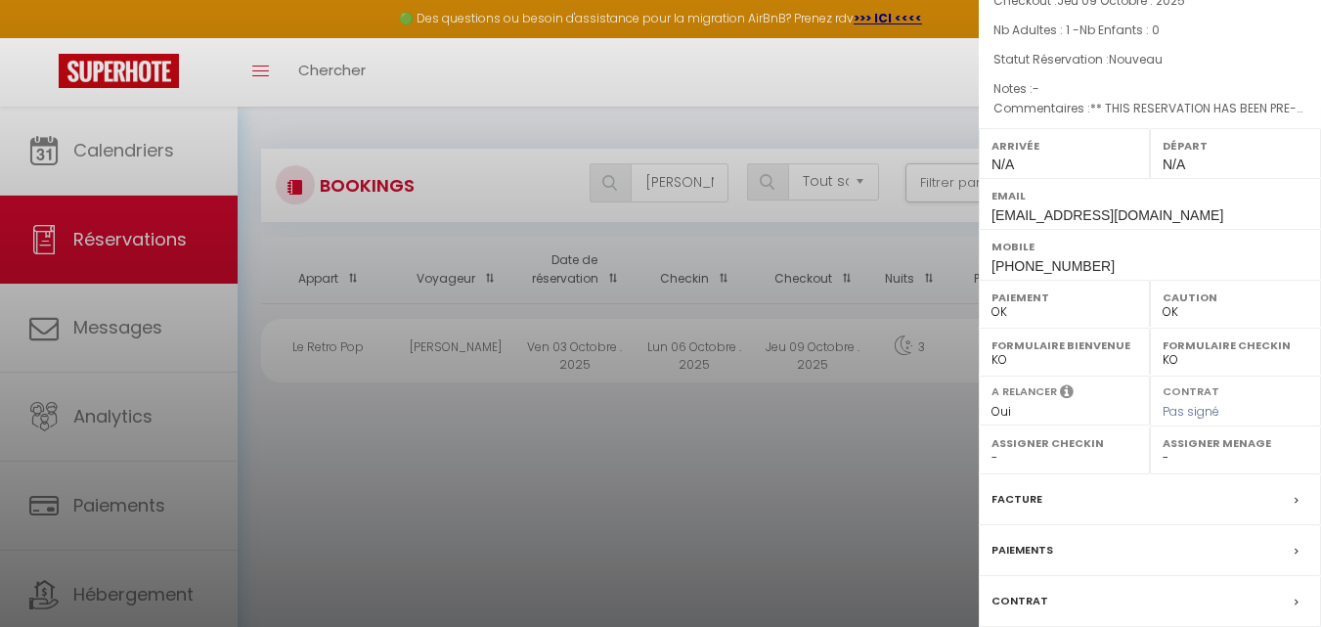
scroll to position [214, 0]
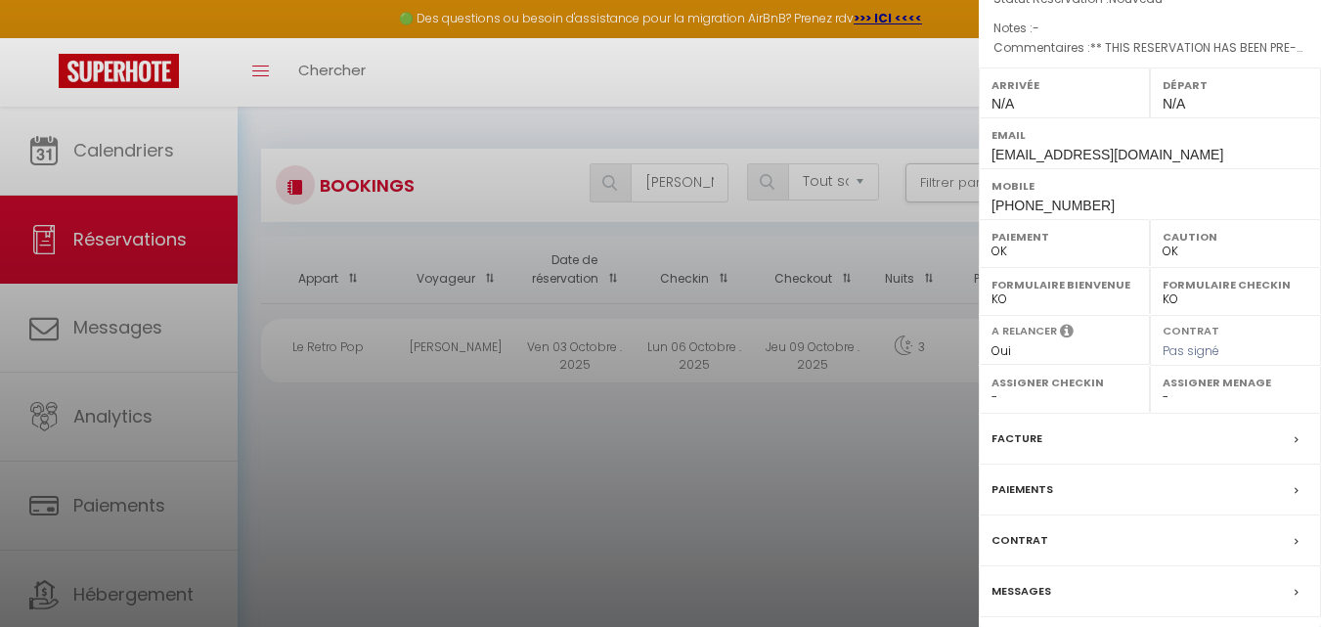
click at [1054, 588] on div "Messages" at bounding box center [1150, 591] width 342 height 51
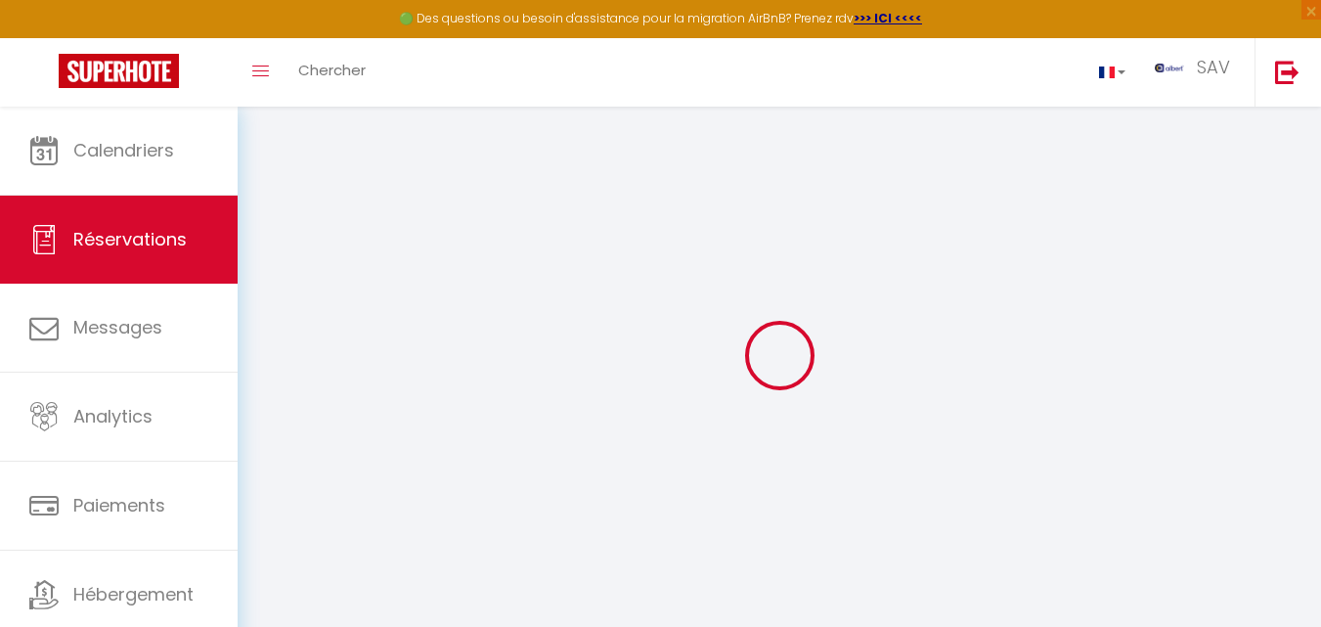
select select
checkbox input "false"
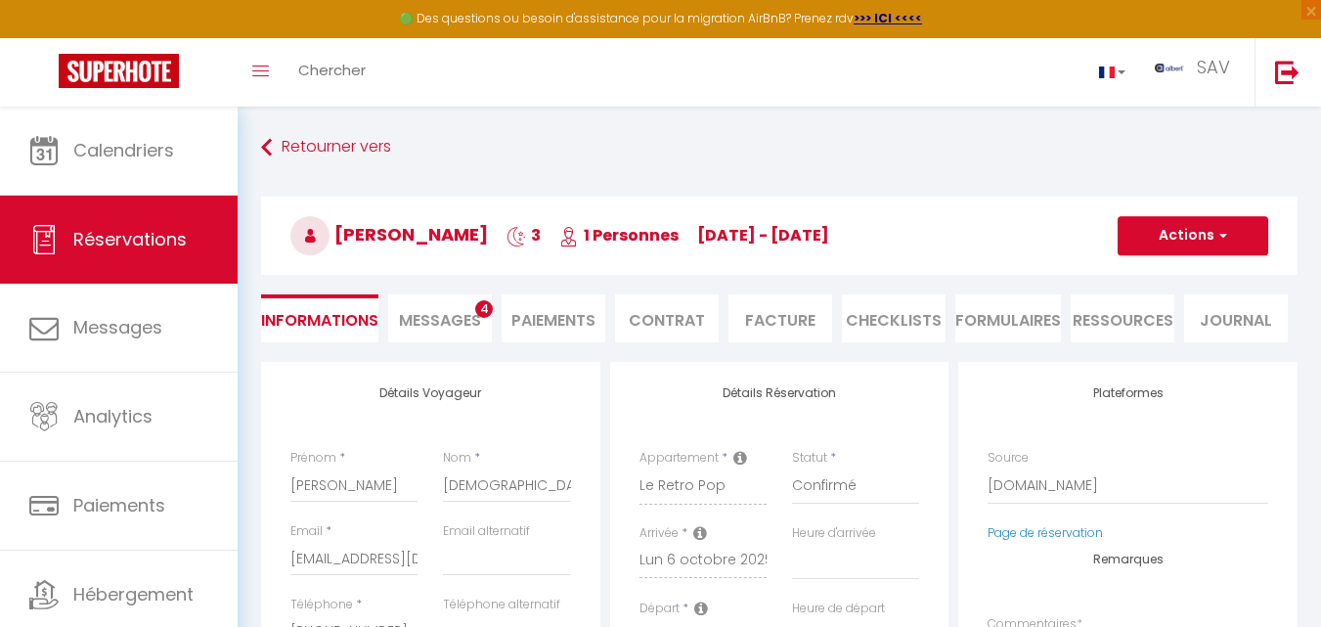
select select
checkbox input "false"
type textarea "** THIS RESERVATION HAS BEEN PRE-PAID ** BOOKING NOTE : Payment charge is EUR 2…"
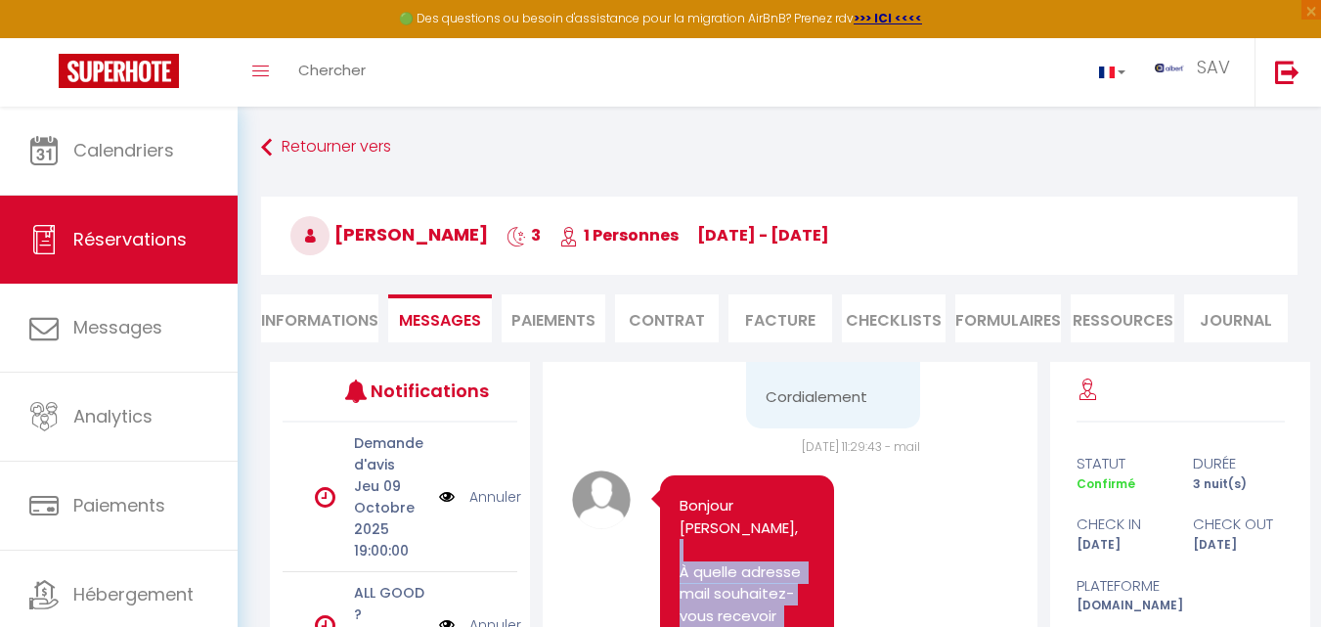
scroll to position [9895, 0]
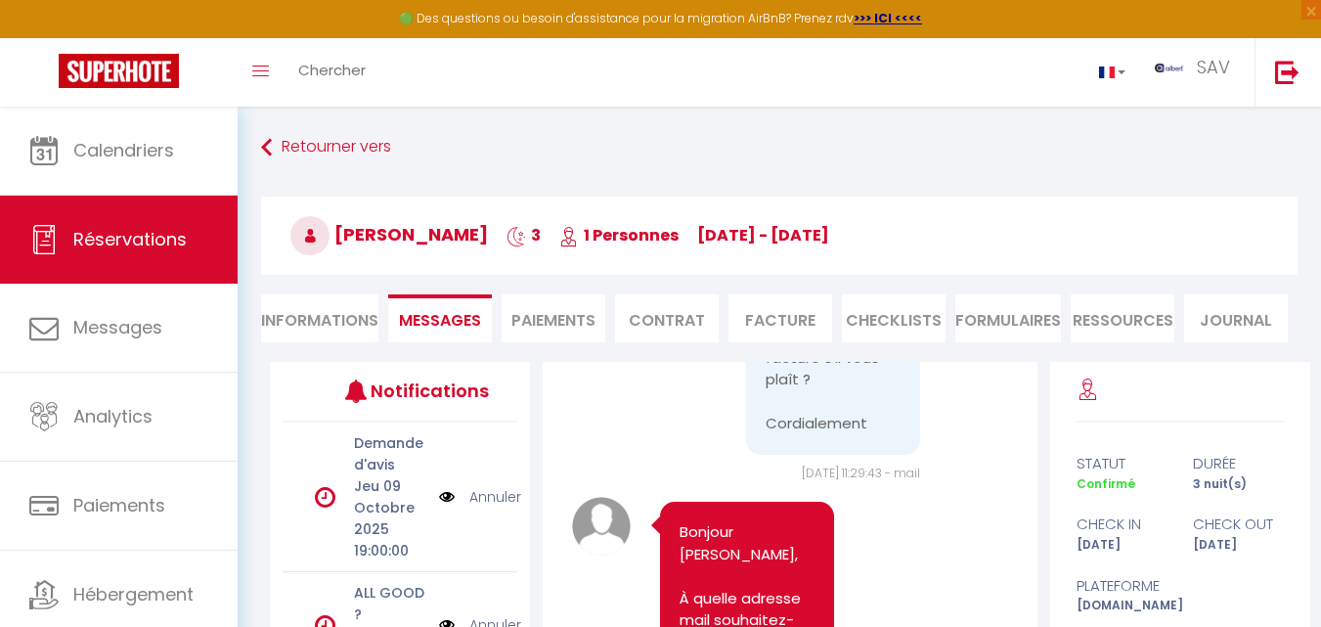
drag, startPoint x: 783, startPoint y: 395, endPoint x: 737, endPoint y: 600, distance: 210.4
copy pre "[PERSON_NAME][EMAIL_ADDRESS][DOMAIN_NAME]"
click at [788, 325] on li "Facture" at bounding box center [780, 318] width 104 height 48
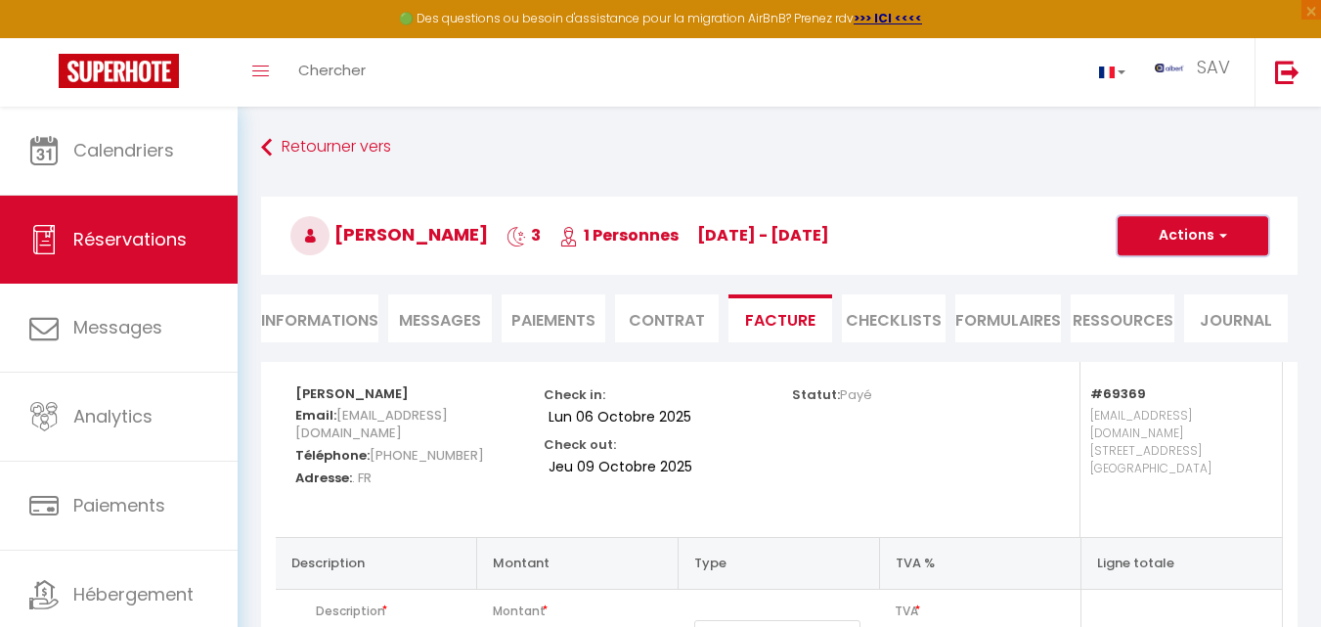
click at [1239, 231] on button "Actions" at bounding box center [1193, 235] width 151 height 39
click at [1167, 297] on link "Aperçu et éditer" at bounding box center [1178, 303] width 164 height 25
click at [185, 243] on span "Réservations" at bounding box center [129, 239] width 113 height 24
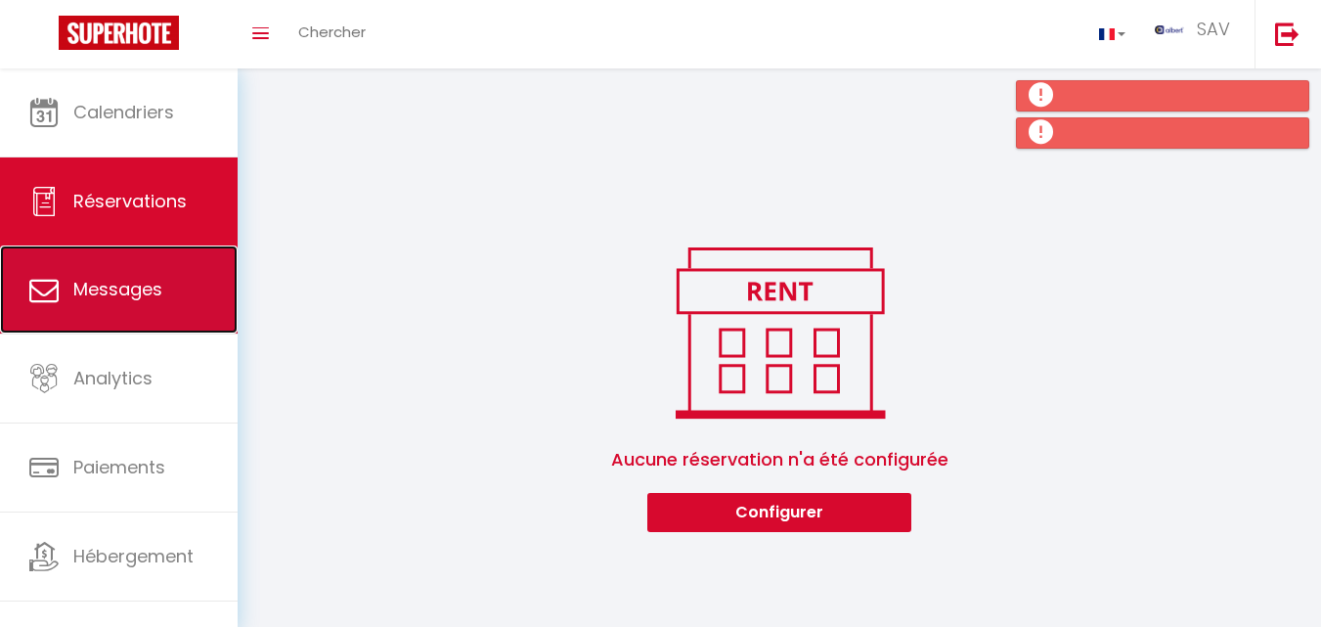
click at [150, 280] on span "Messages" at bounding box center [117, 289] width 89 height 24
select select "message"
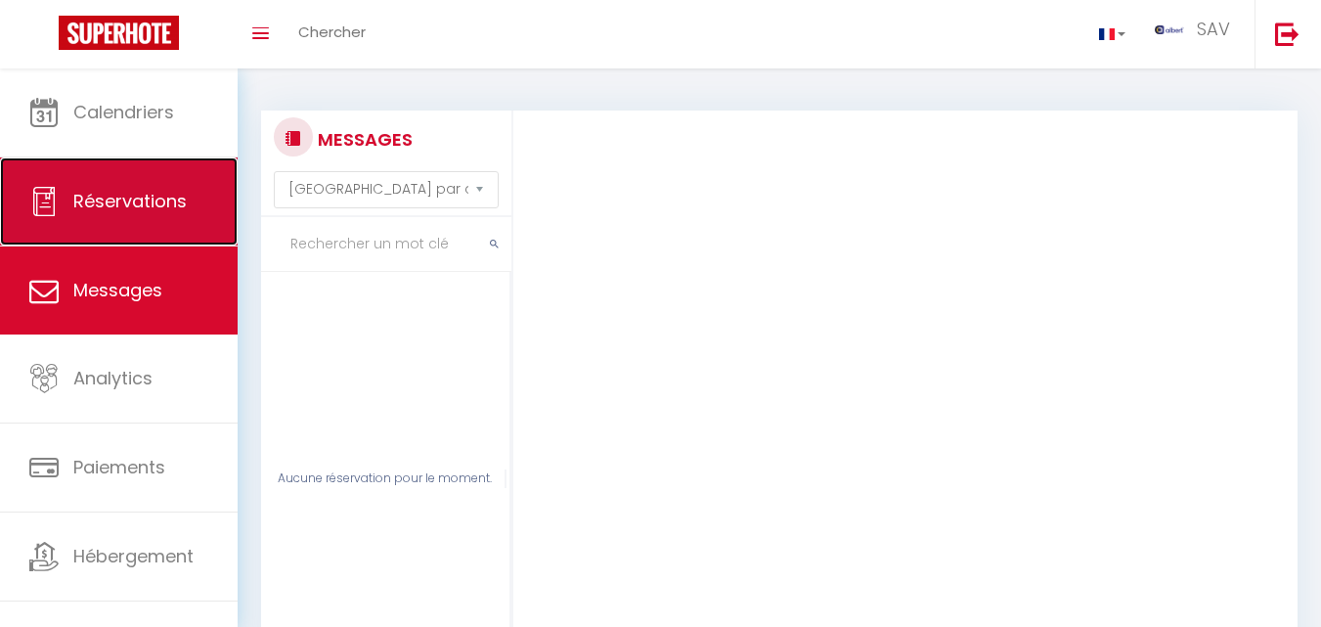
click at [186, 224] on link "Réservations" at bounding box center [119, 201] width 238 height 88
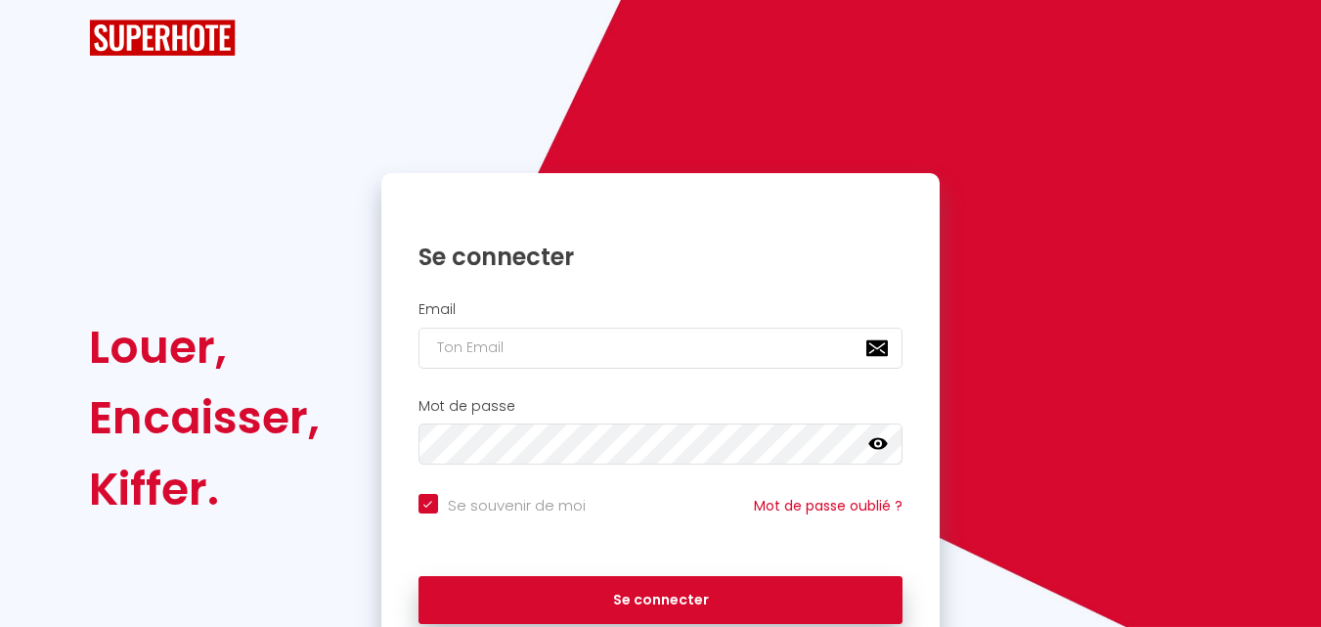
checkbox input "true"
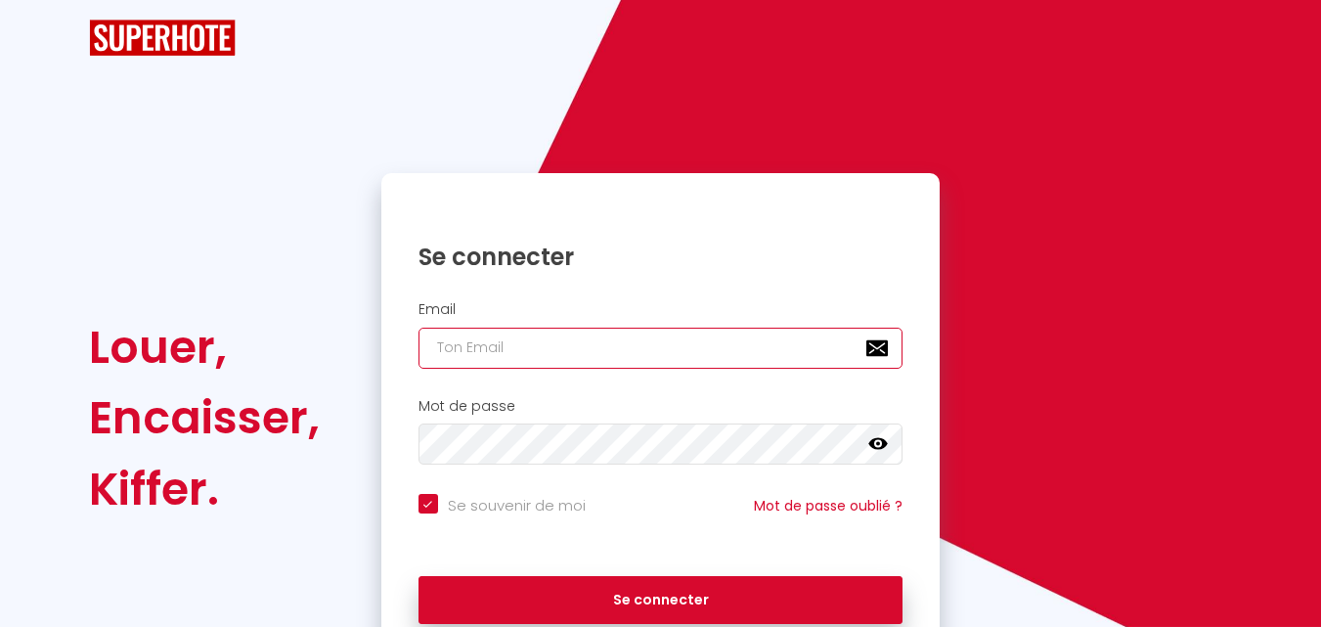
type input "[EMAIL_ADDRESS][DOMAIN_NAME]"
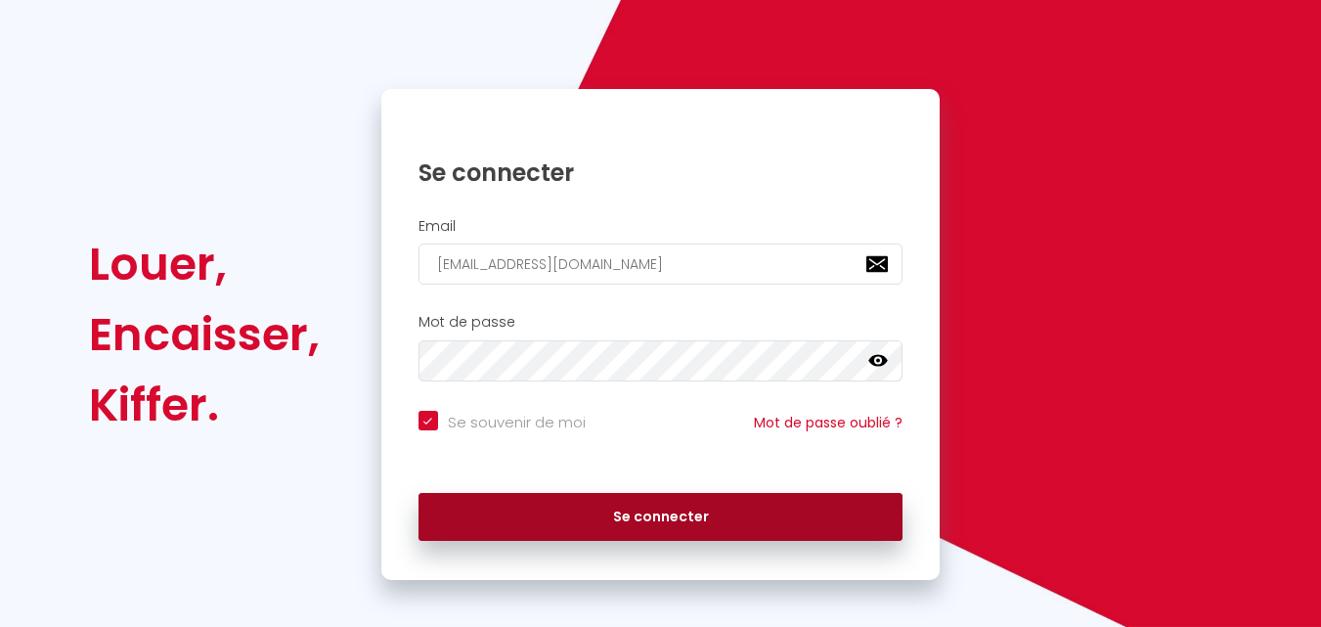
scroll to position [133, 0]
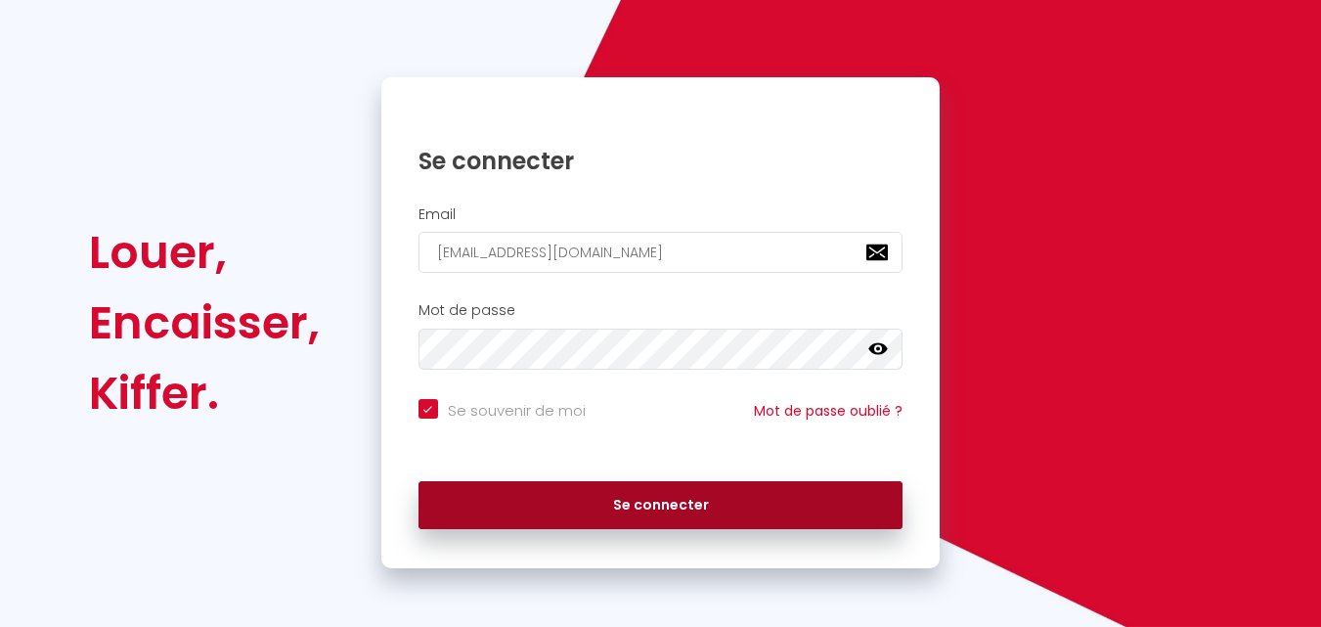
click at [742, 505] on button "Se connecter" at bounding box center [661, 505] width 485 height 49
checkbox input "true"
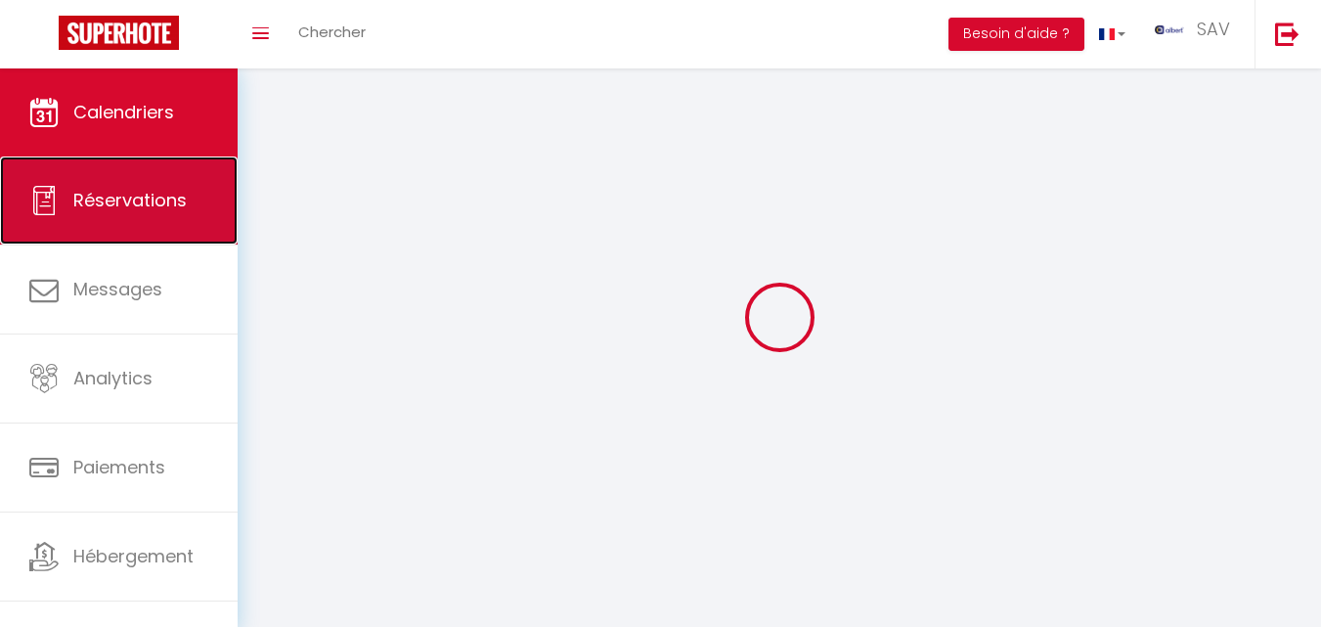
click at [132, 176] on link "Réservations" at bounding box center [119, 200] width 238 height 88
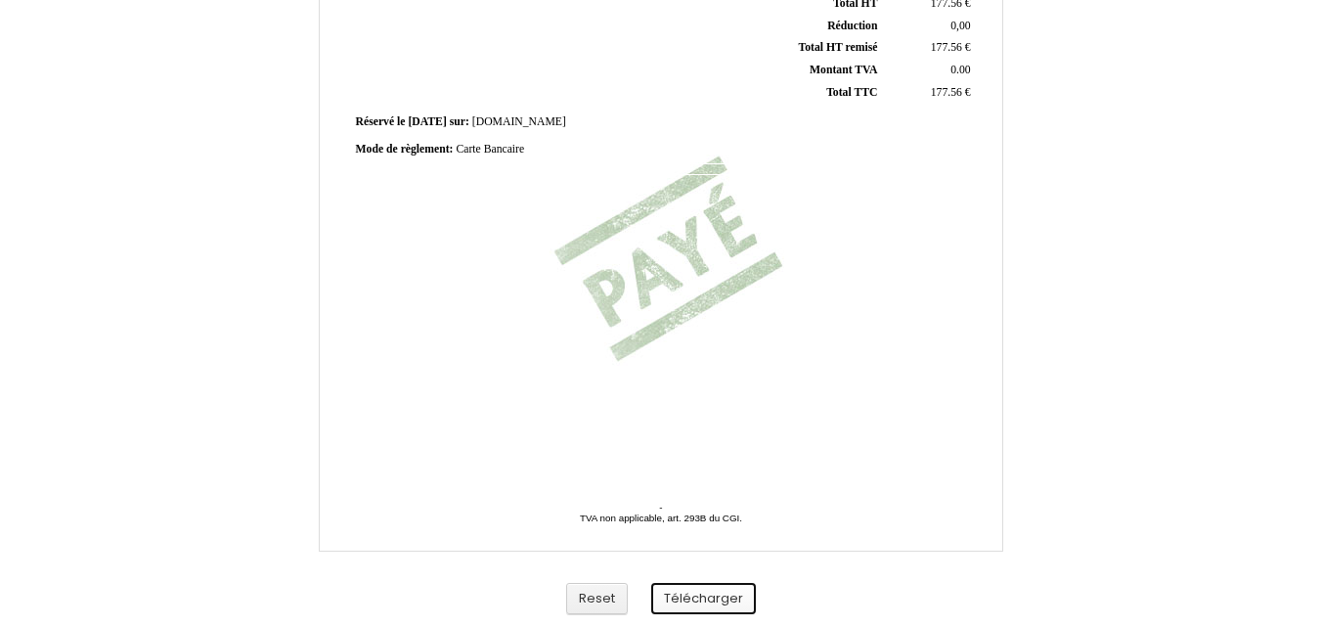
scroll to position [553, 0]
click at [4, 392] on div "Facture Facture N° 6886301 6886301 Date de création 03 October 2025 Hebergeur: …" at bounding box center [660, 49] width 1321 height 1156
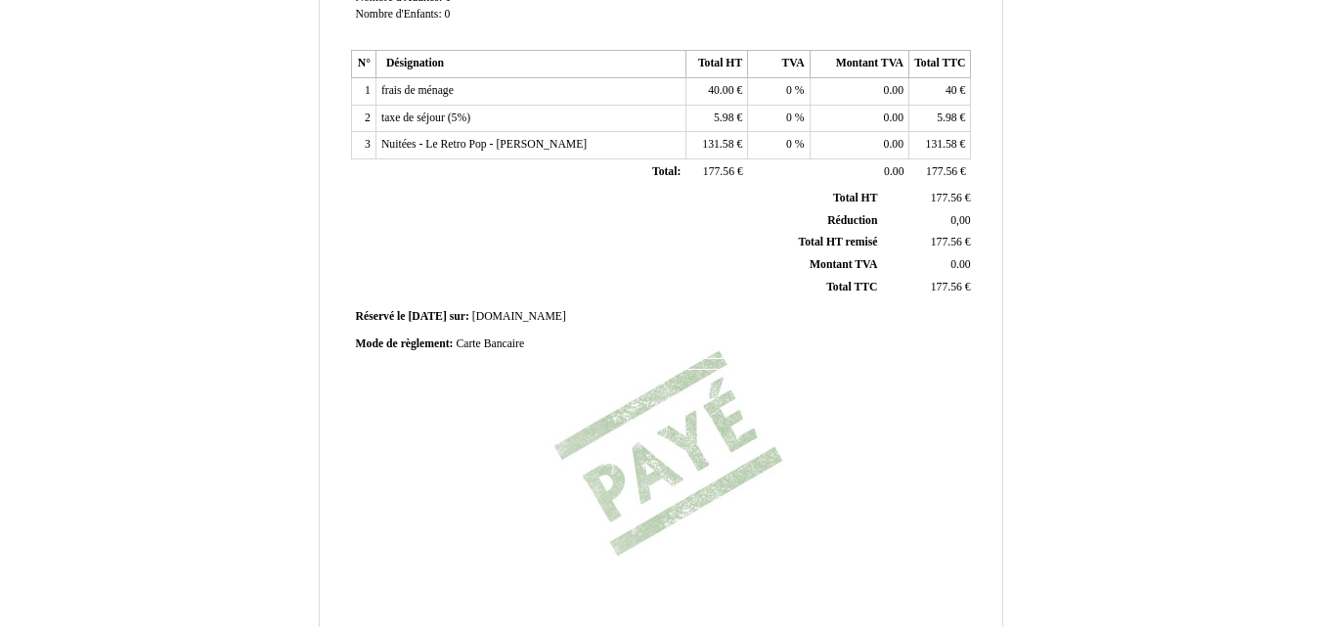
scroll to position [0, 0]
